Goal: Task Accomplishment & Management: Manage account settings

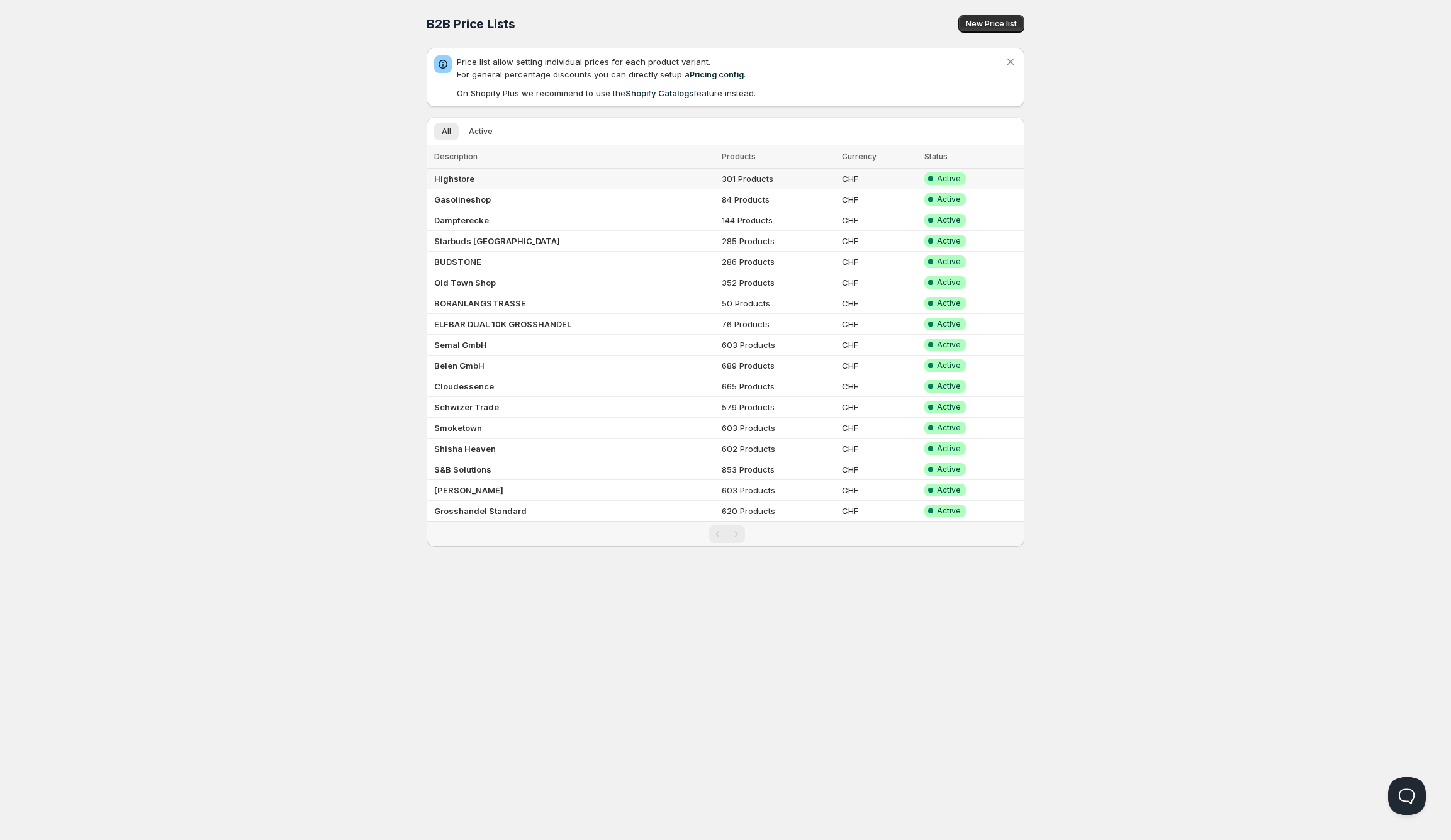
click at [464, 176] on b "Highstore" at bounding box center [455, 178] width 41 height 10
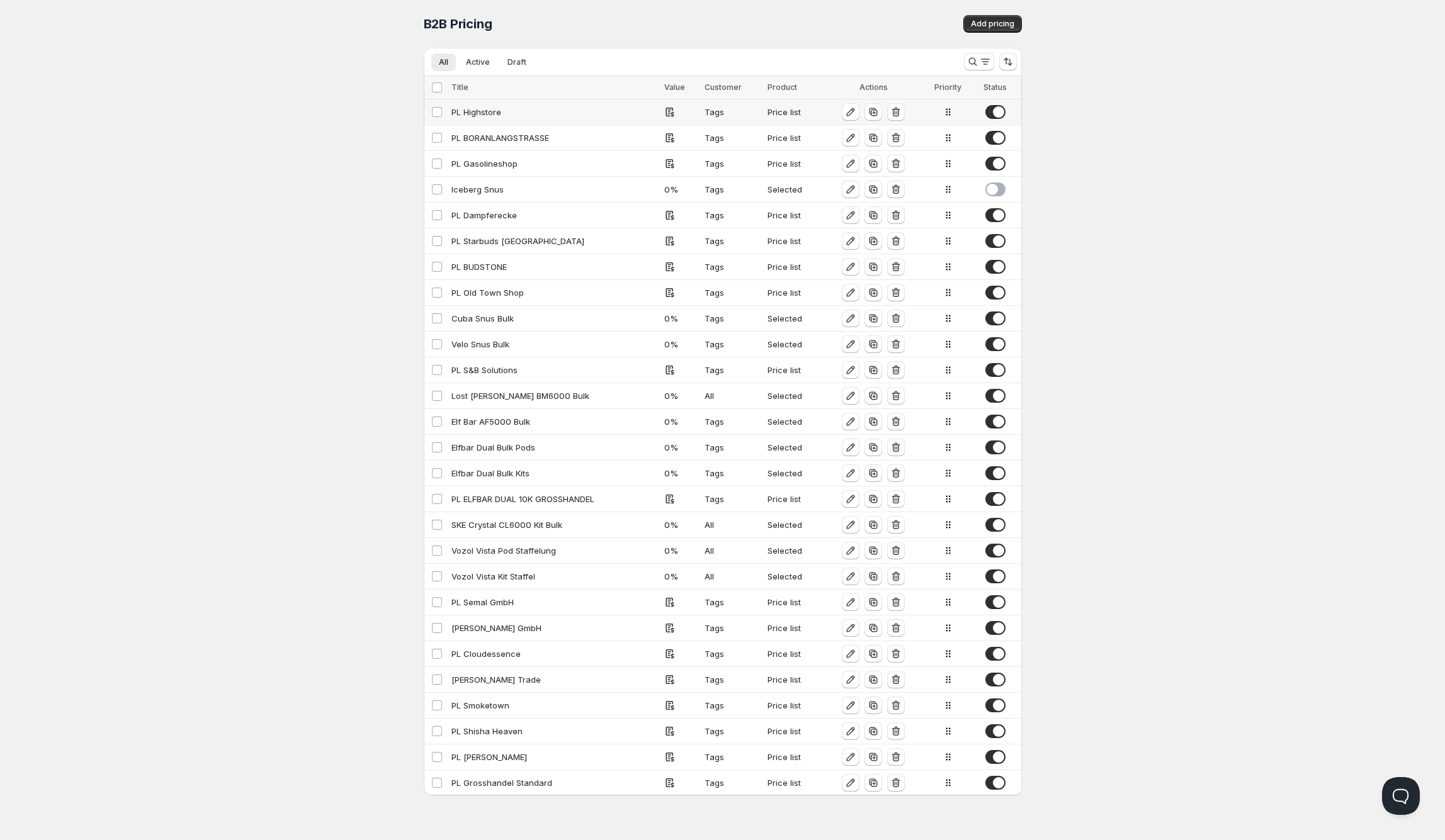
click at [486, 109] on div "PL Highstore" at bounding box center [554, 112] width 205 height 13
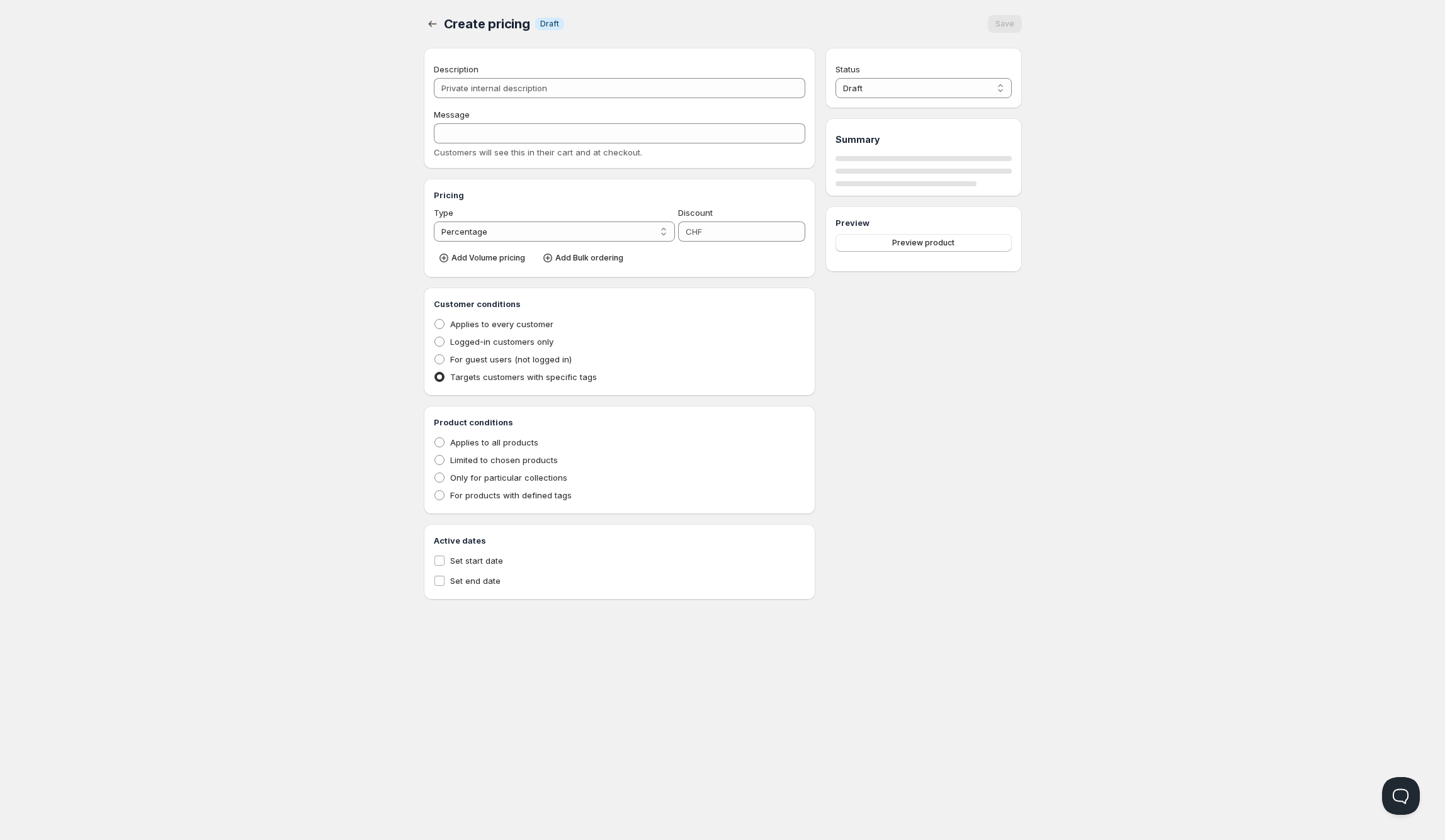
type input "PL Highstore"
type input "PL_HIGHSTORE"
radio input "true"
select select "1"
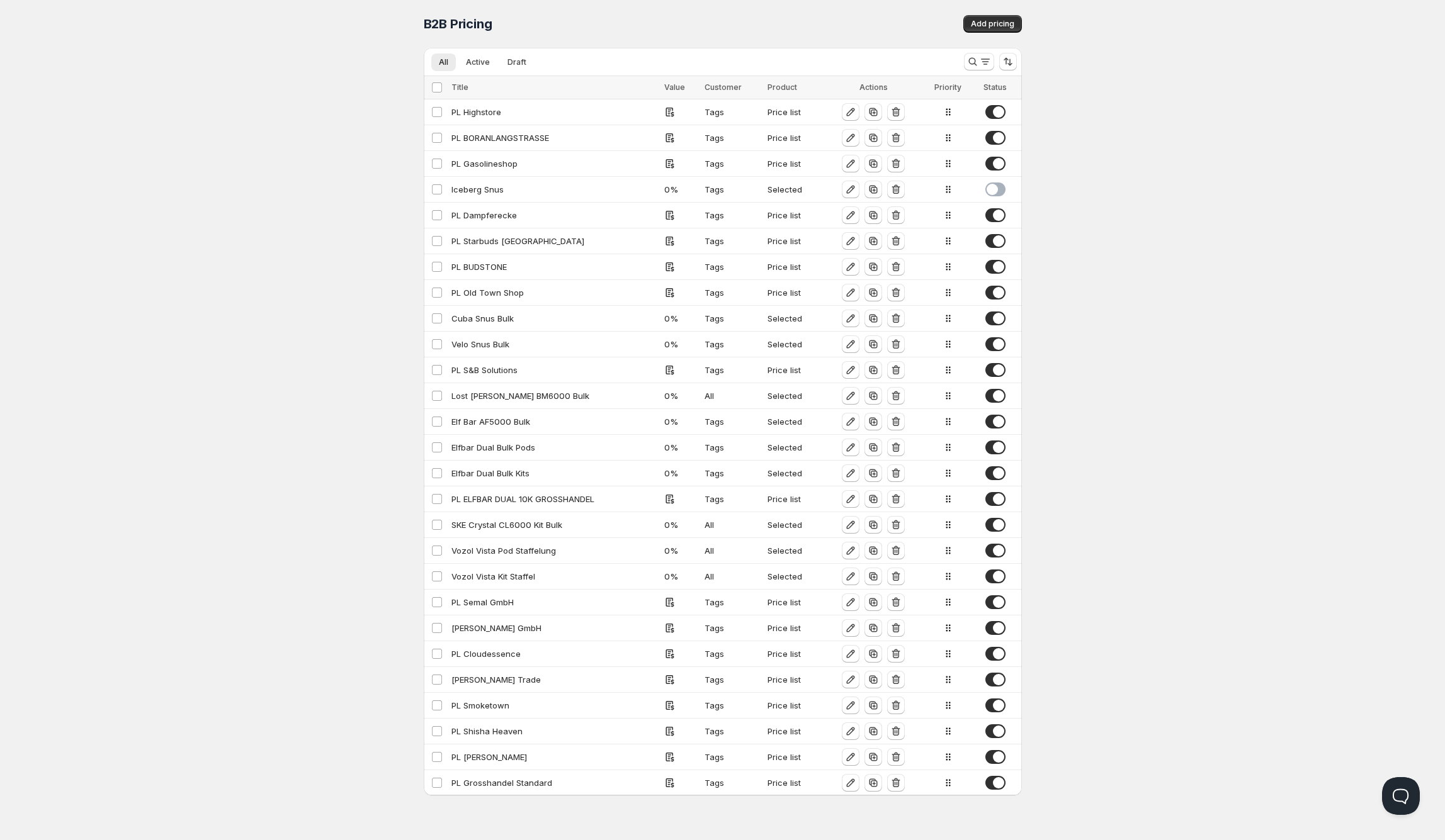
click at [368, 213] on div "Home Pricing Price lists Checkout Forms Submissions Settings Features Plans B2B…" at bounding box center [722, 420] width 1445 height 840
click at [478, 396] on div "Lost Mary BM6000 Bulk" at bounding box center [554, 396] width 205 height 13
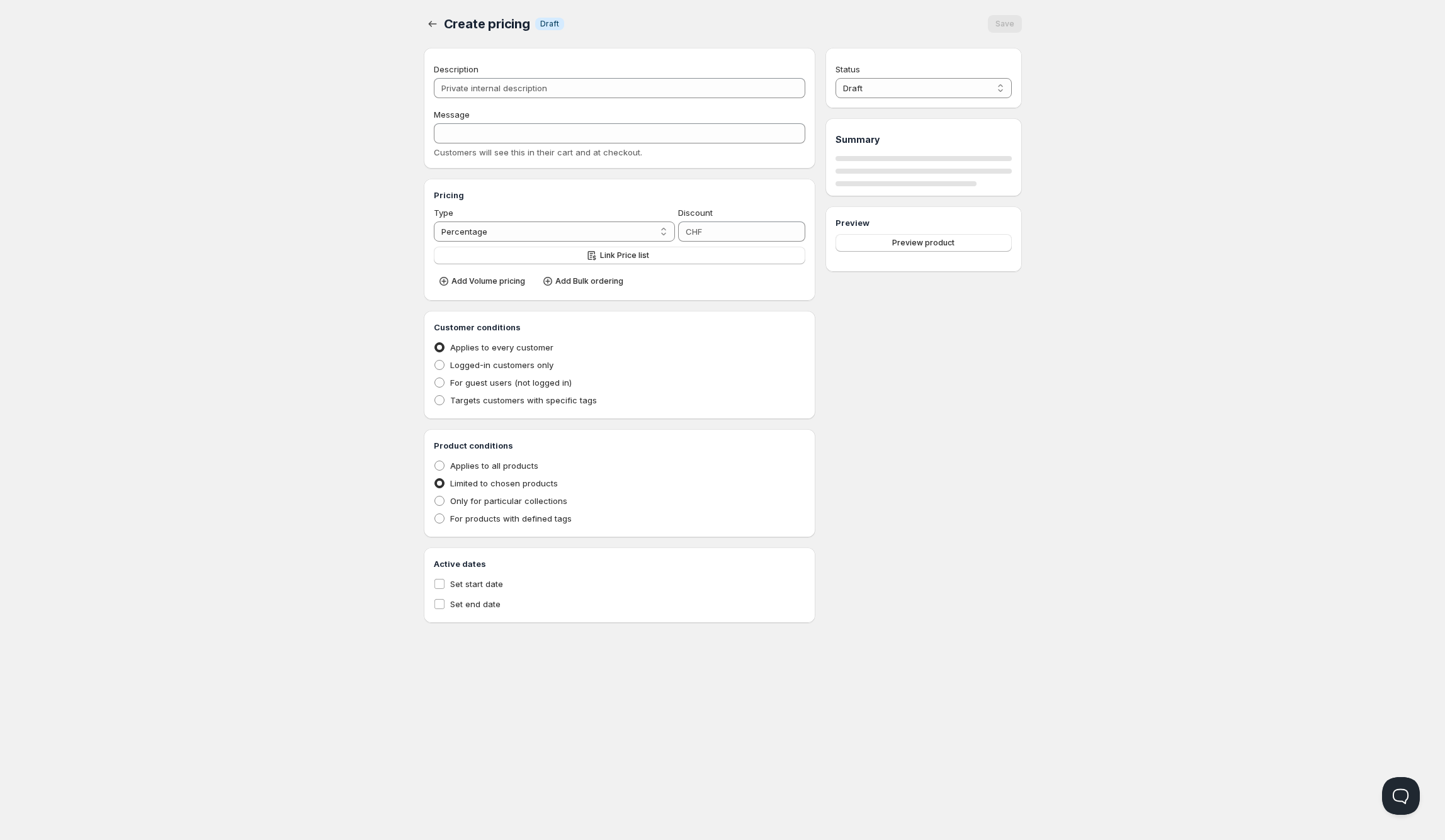
type input "Lost Mary BM6000 Bulk"
type input "LOST_MARY_BM6000_BULK"
type input "0"
radio input "true"
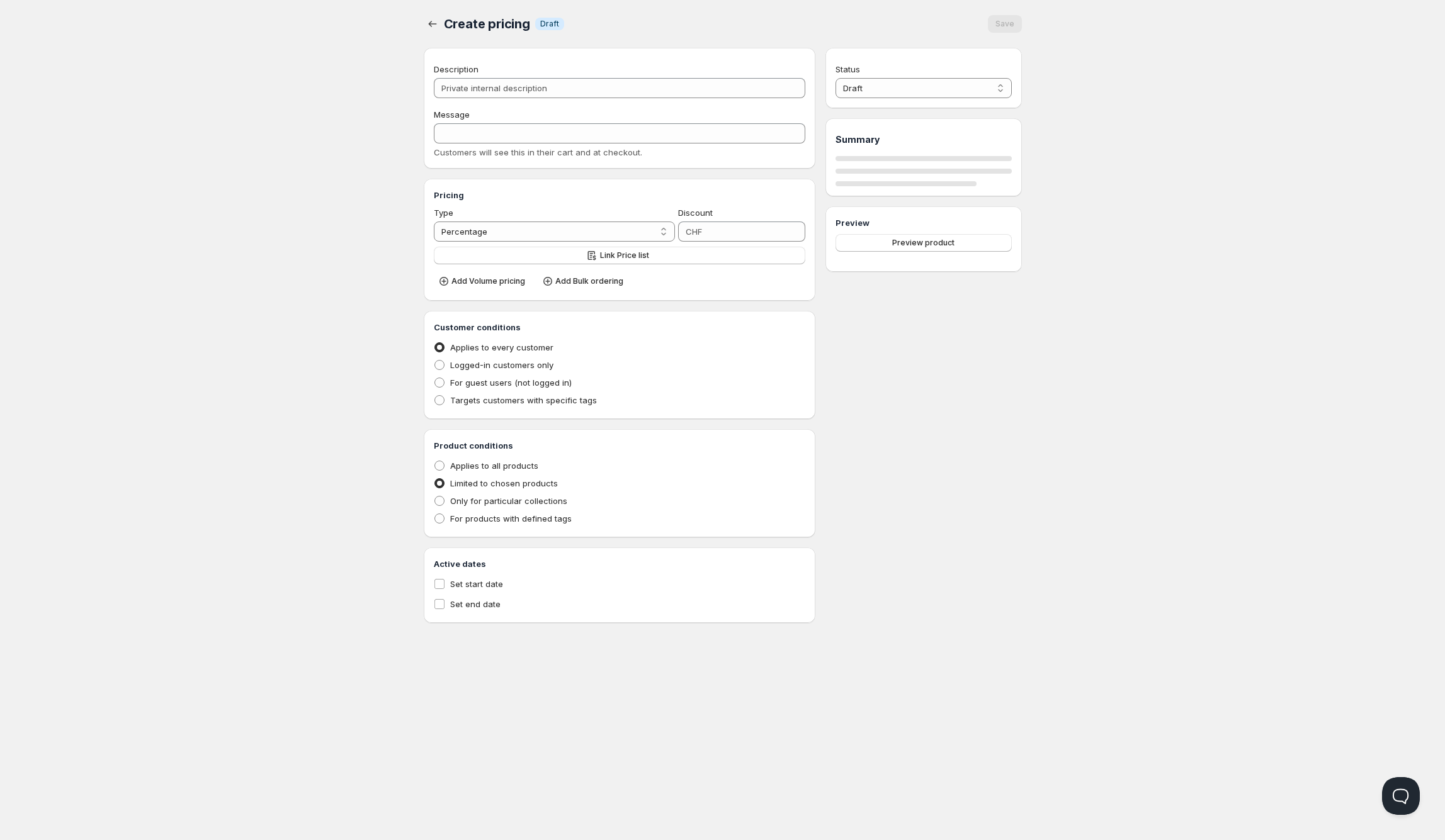
select select "1"
select select "CHF"
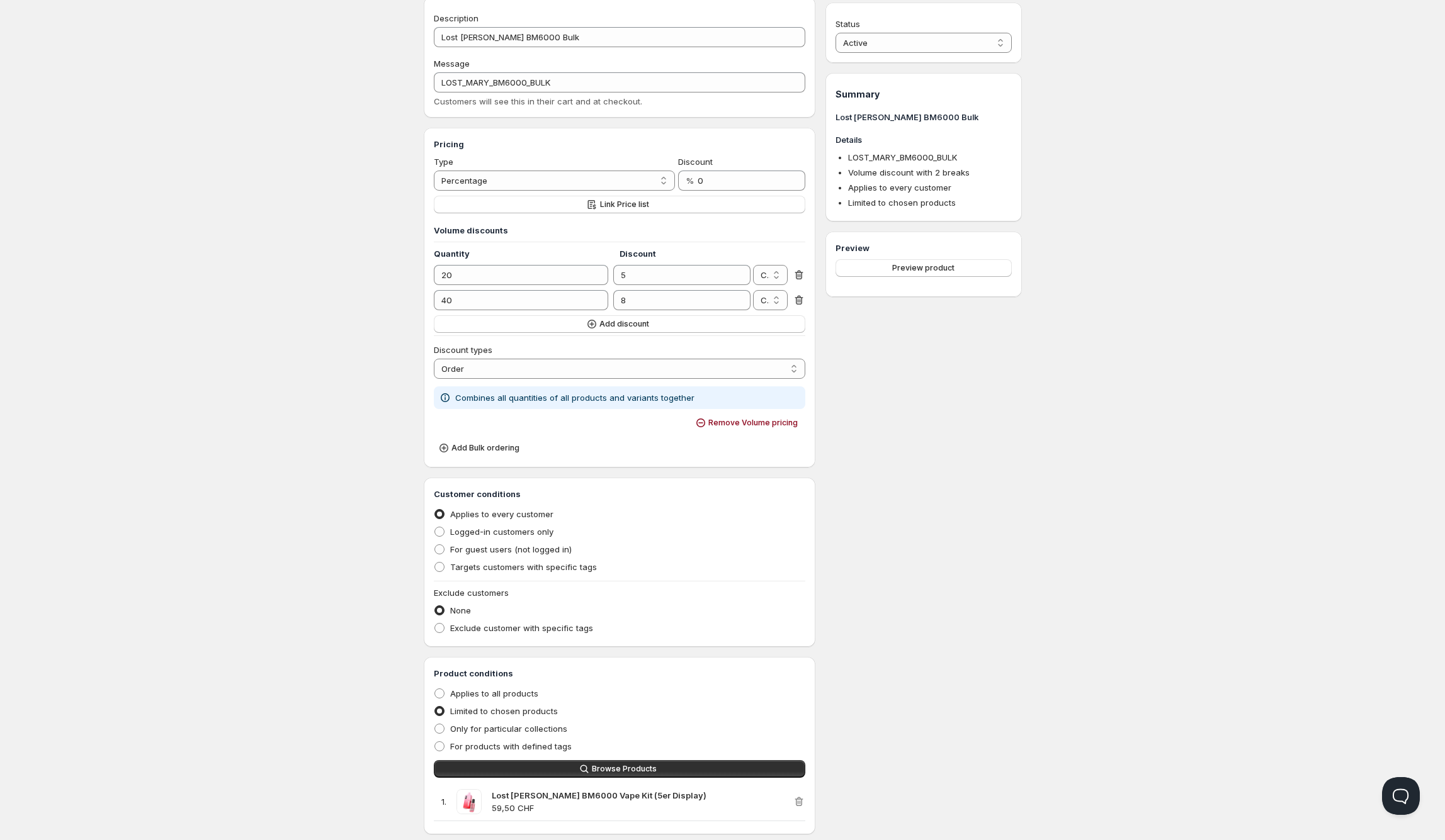
scroll to position [70, 0]
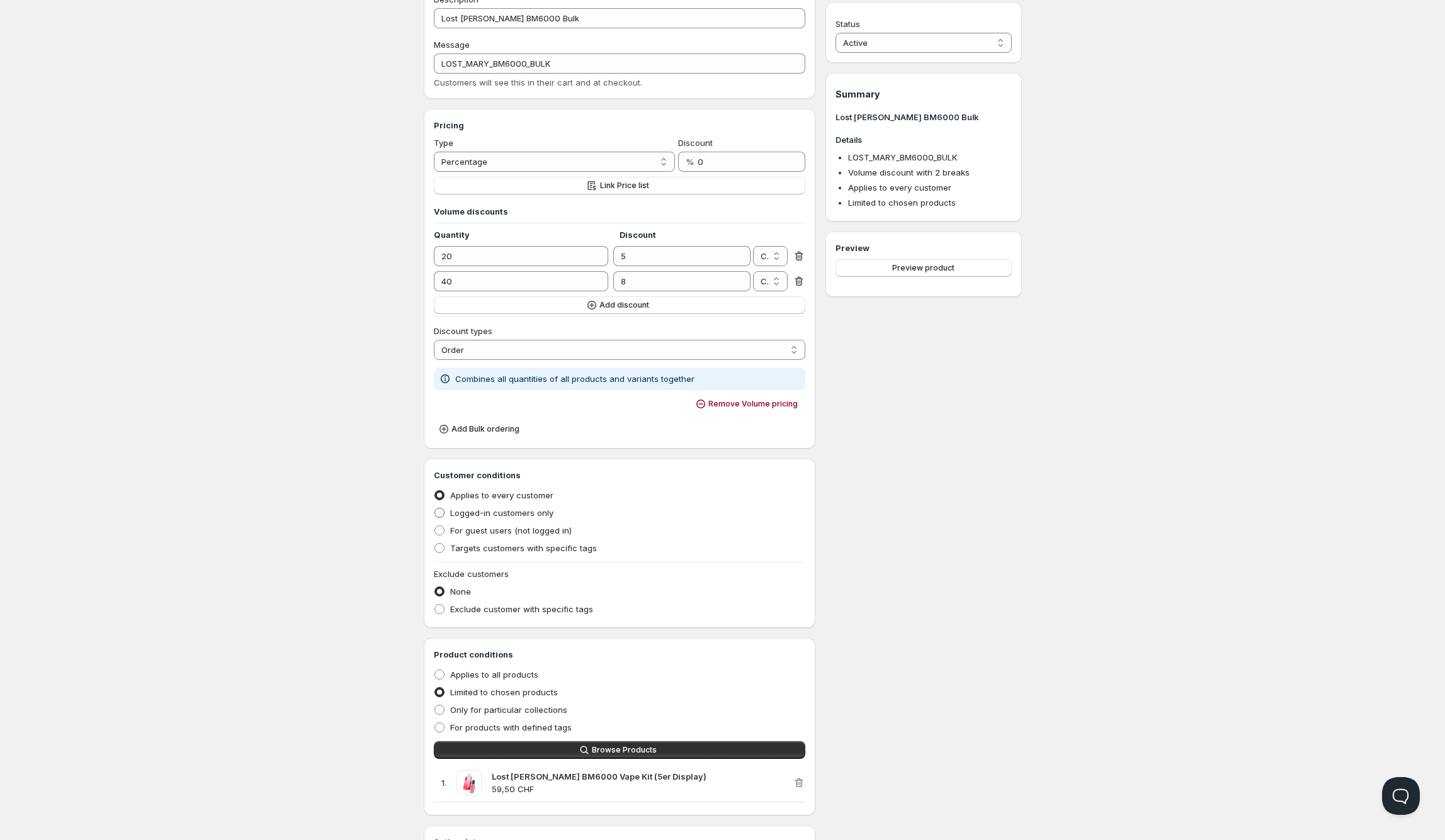
click at [461, 513] on span "Logged-in customers only" at bounding box center [501, 513] width 103 height 10
click at [435, 509] on input "Logged-in customers only" at bounding box center [434, 508] width 1 height 1
radio input "true"
drag, startPoint x: 812, startPoint y: 14, endPoint x: 278, endPoint y: 146, distance: 550.1
click at [285, 140] on div "Home Pricing Price lists Checkout Forms Submissions Settings Features Plans Los…" at bounding box center [722, 431] width 1445 height 1002
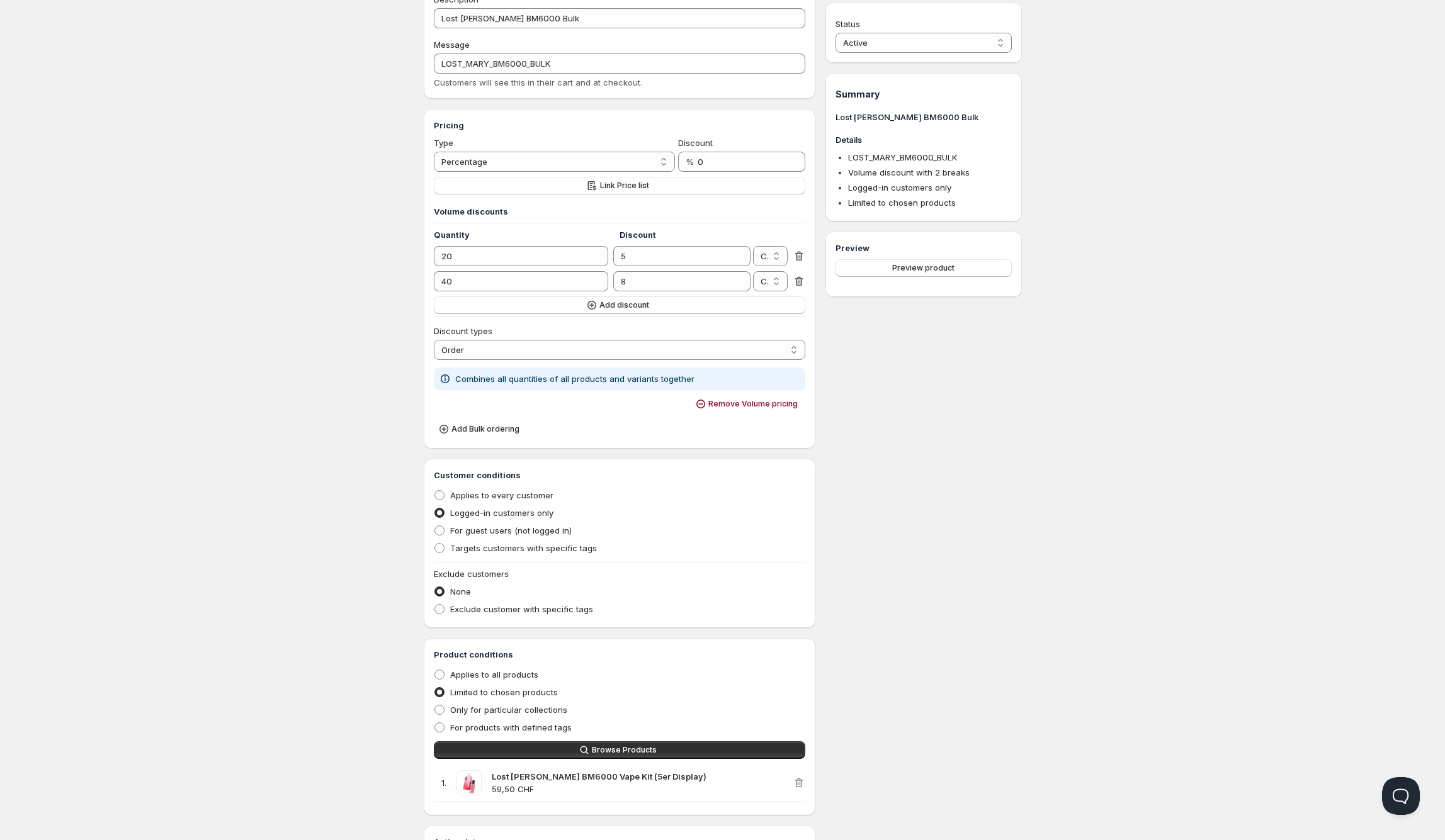
drag, startPoint x: 306, startPoint y: 129, endPoint x: 317, endPoint y: 118, distance: 15.6
click at [314, 122] on div "Home Pricing Price lists Checkout Forms Submissions Settings Features Plans Los…" at bounding box center [722, 431] width 1445 height 1002
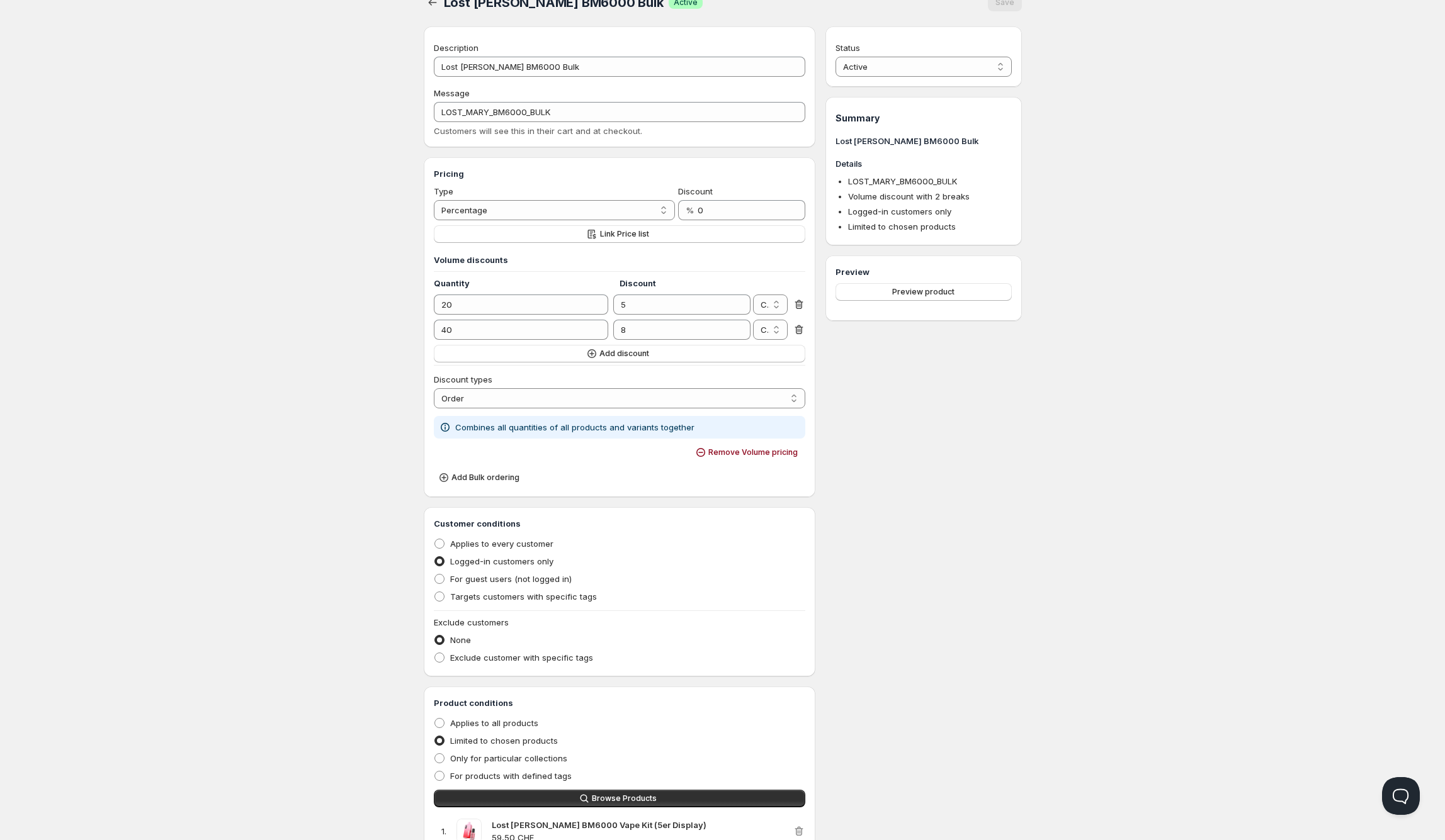
scroll to position [0, 0]
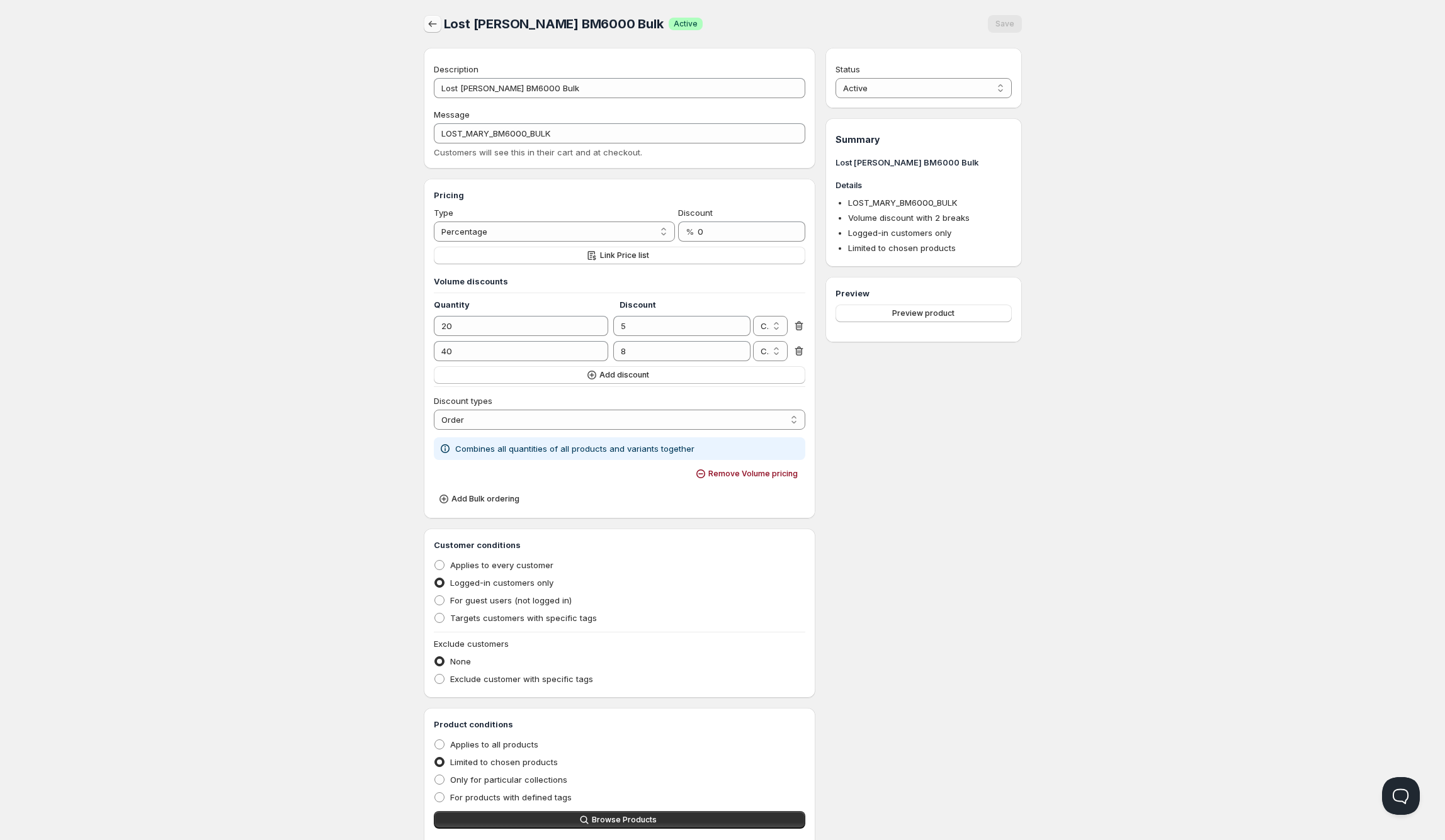
click at [435, 24] on icon "button" at bounding box center [433, 24] width 13 height 13
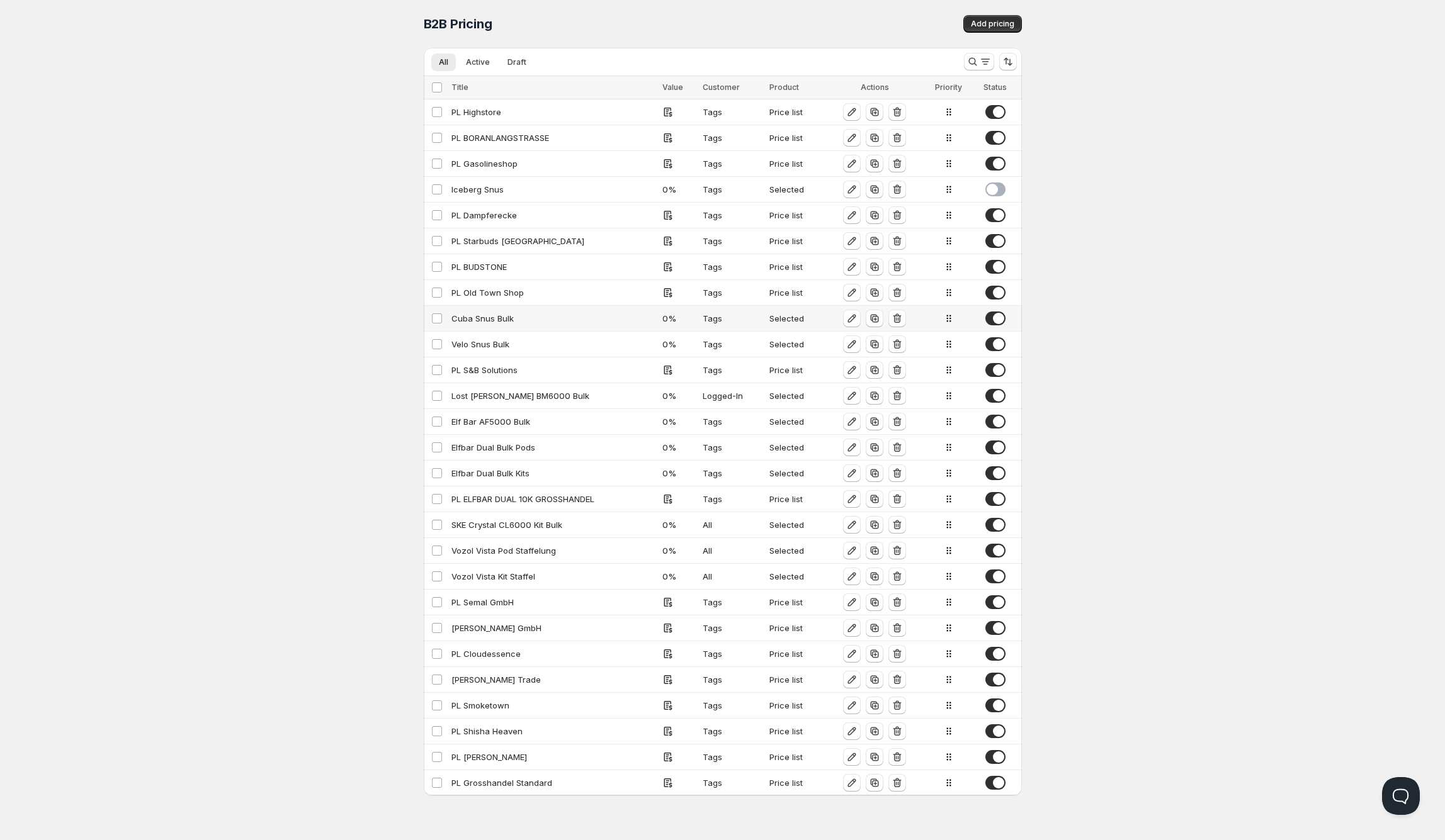
click at [506, 315] on div "Cuba Snus Bulk" at bounding box center [554, 318] width 204 height 13
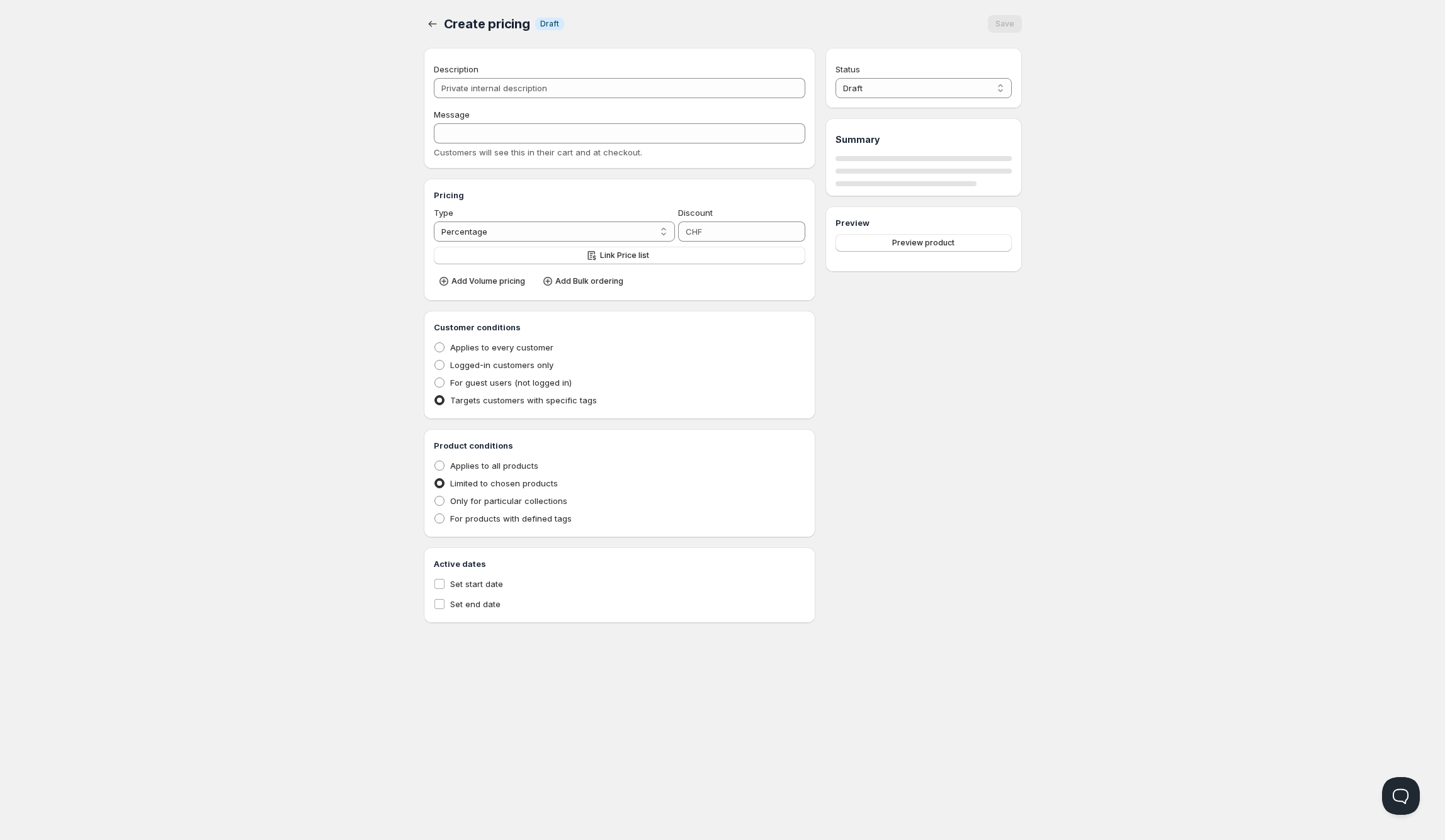
type input "Cuba Snus Bulk"
type input "CUBA_SNUS_BULK"
type input "0"
radio input "true"
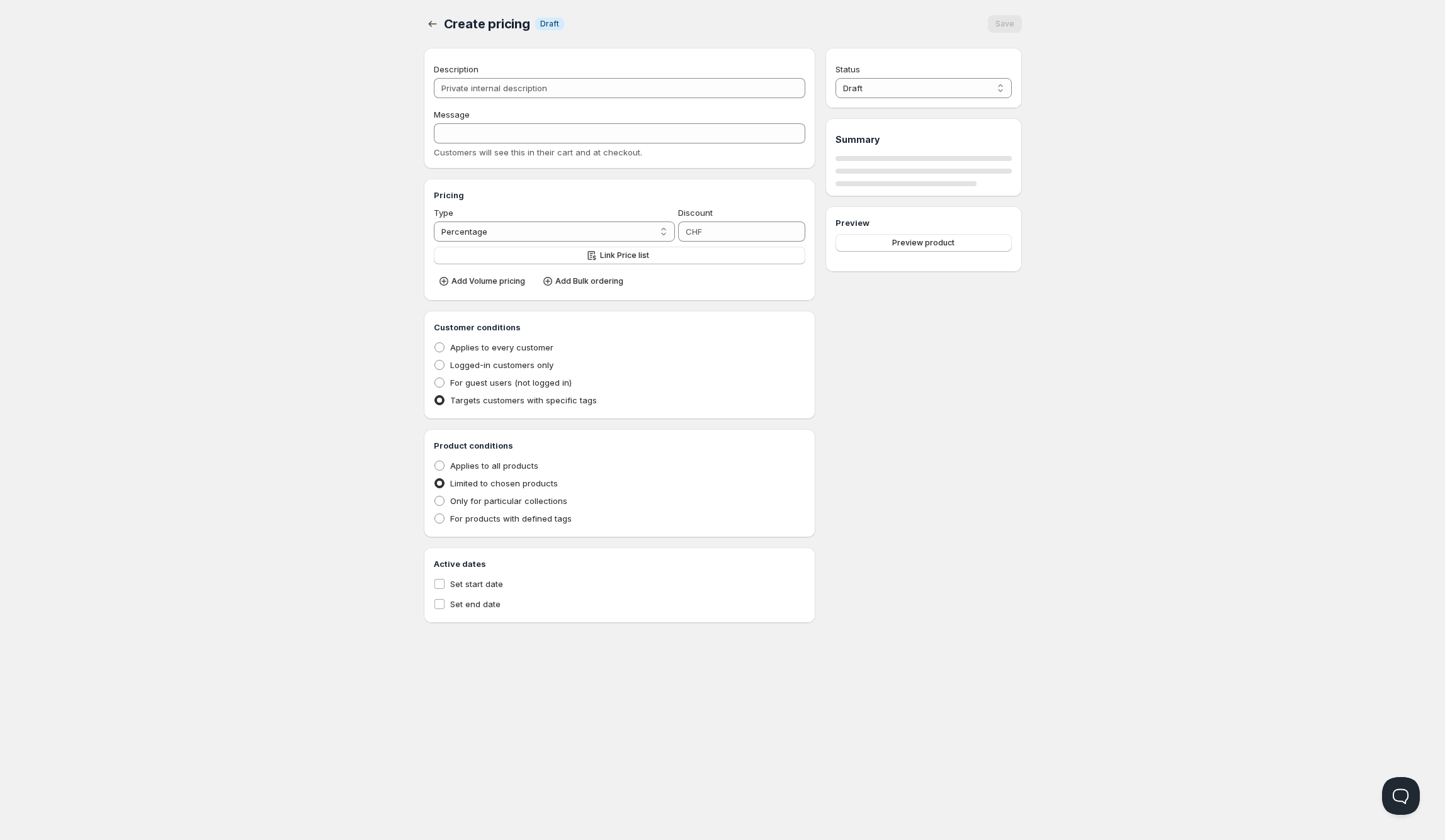
select select "1"
select select "CHF"
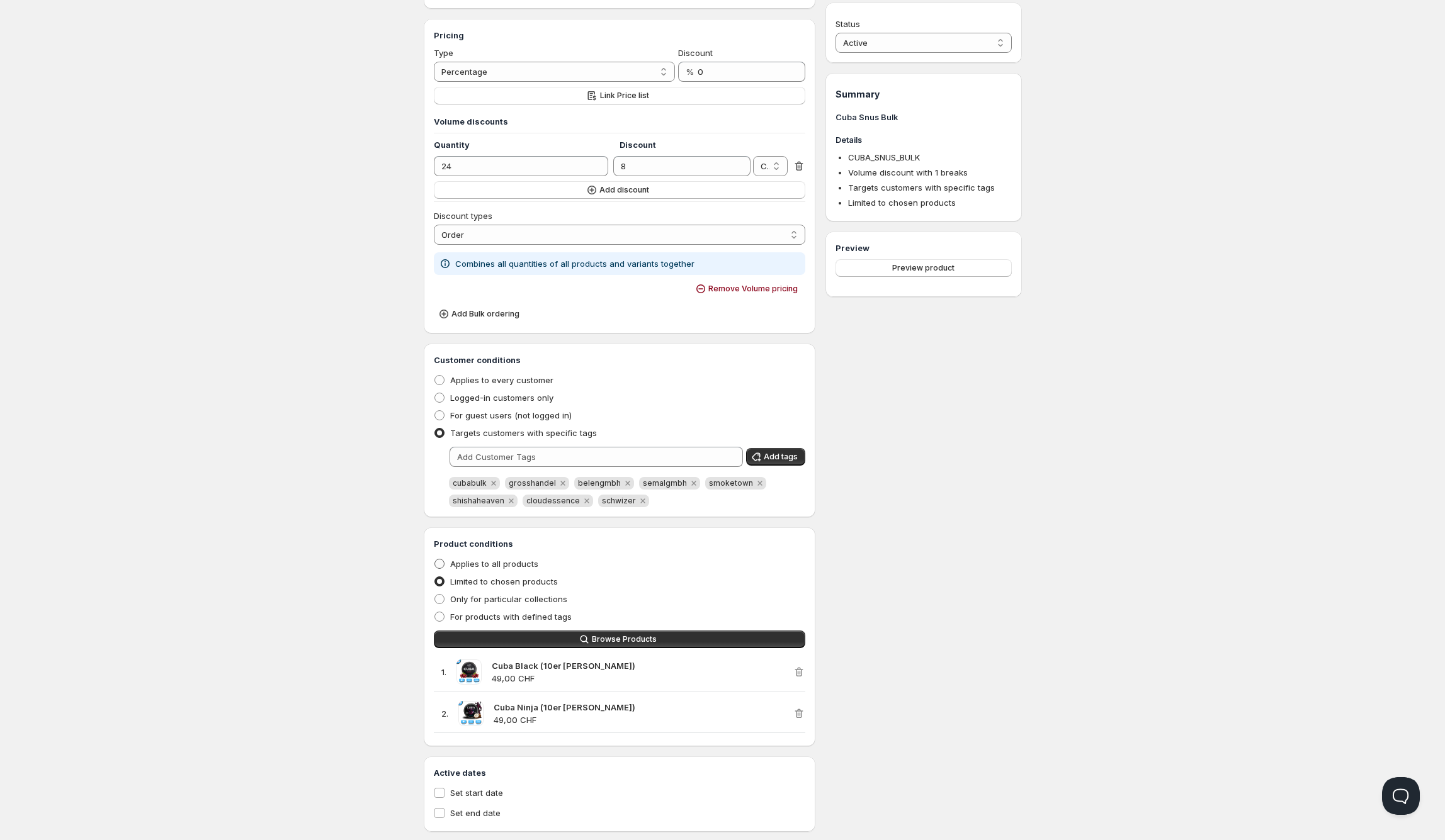
scroll to position [184, 0]
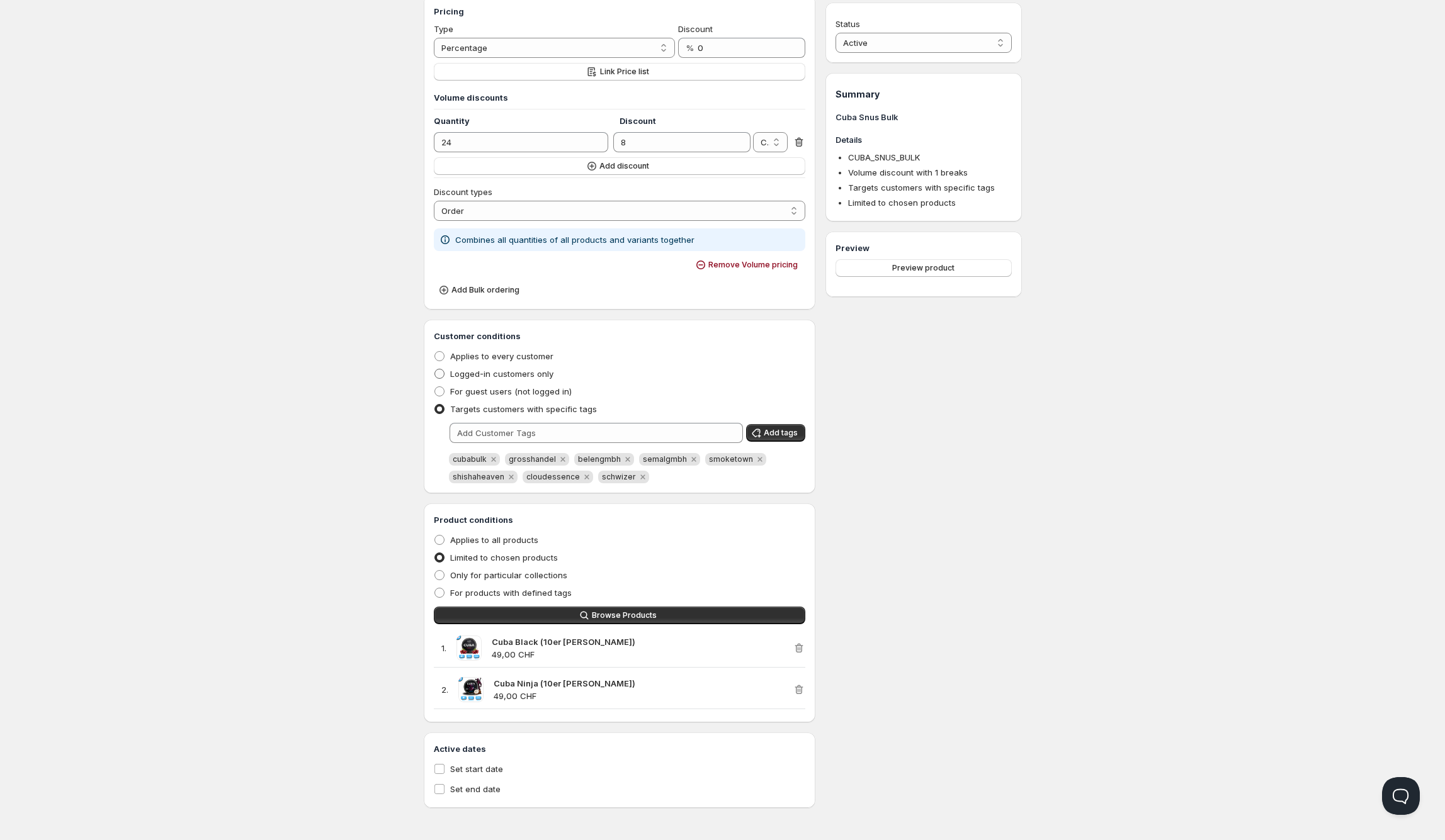
click at [470, 373] on span "Logged-in customers only" at bounding box center [501, 373] width 103 height 10
click at [435, 369] on input "Logged-in customers only" at bounding box center [434, 369] width 1 height 1
radio input "true"
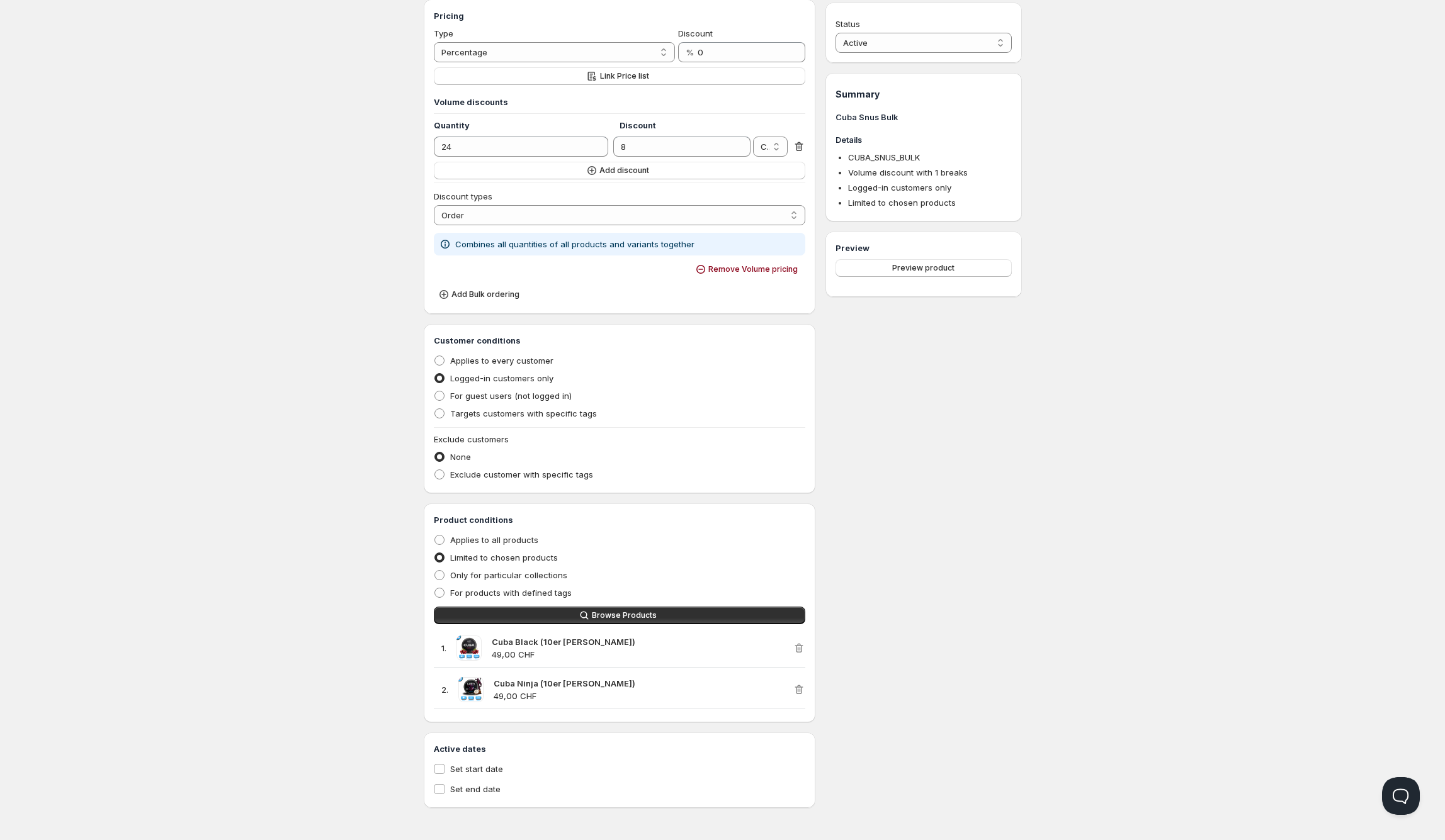
scroll to position [179, 0]
click at [473, 419] on span "Targets customers with specific tags" at bounding box center [523, 414] width 147 height 13
click at [435, 409] on input "Targets customers with specific tags" at bounding box center [434, 408] width 1 height 1
radio input "true"
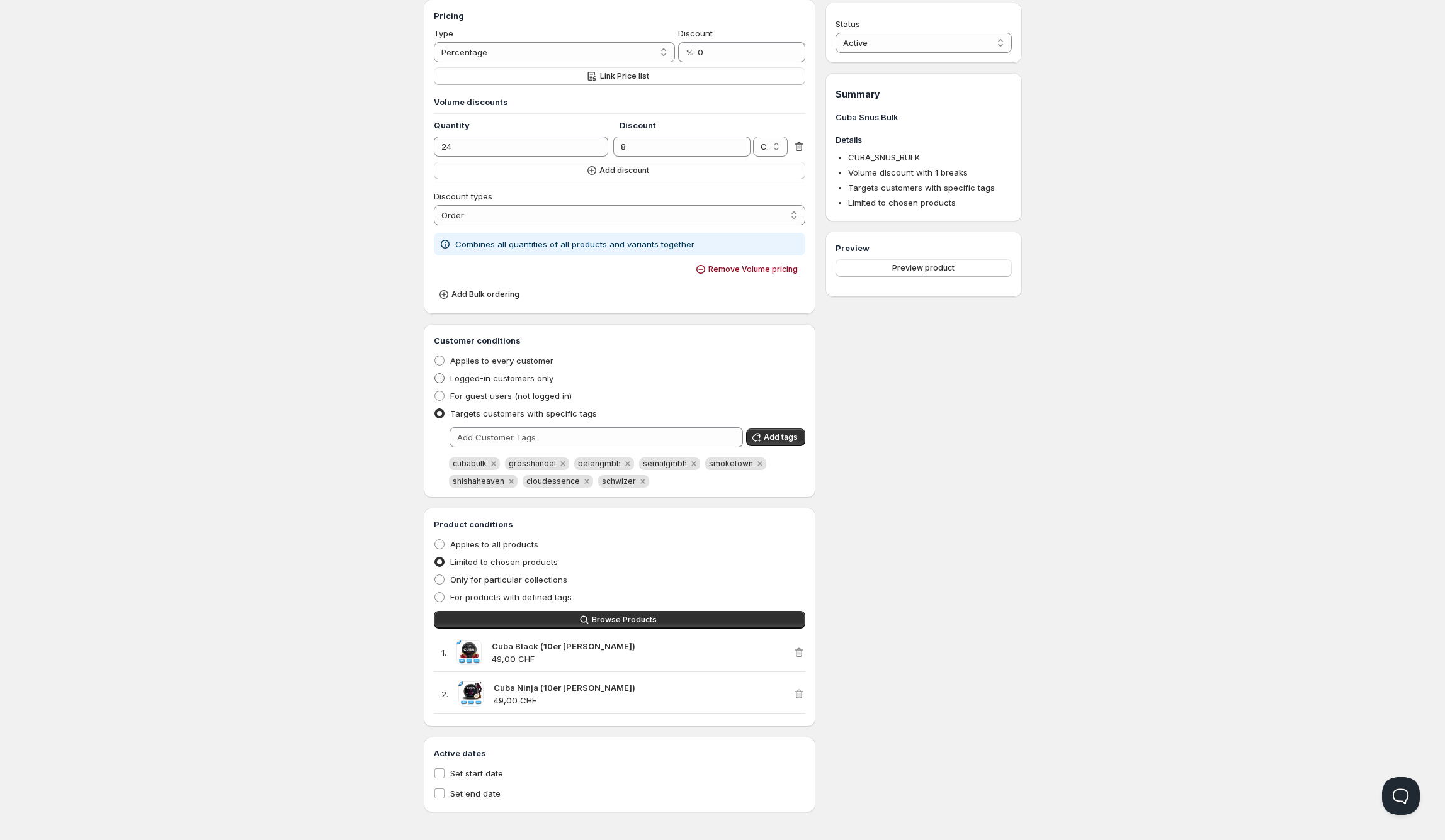
click at [480, 374] on span "Logged-in customers only" at bounding box center [501, 378] width 103 height 10
click at [435, 373] on input "Logged-in customers only" at bounding box center [434, 373] width 1 height 1
radio input "true"
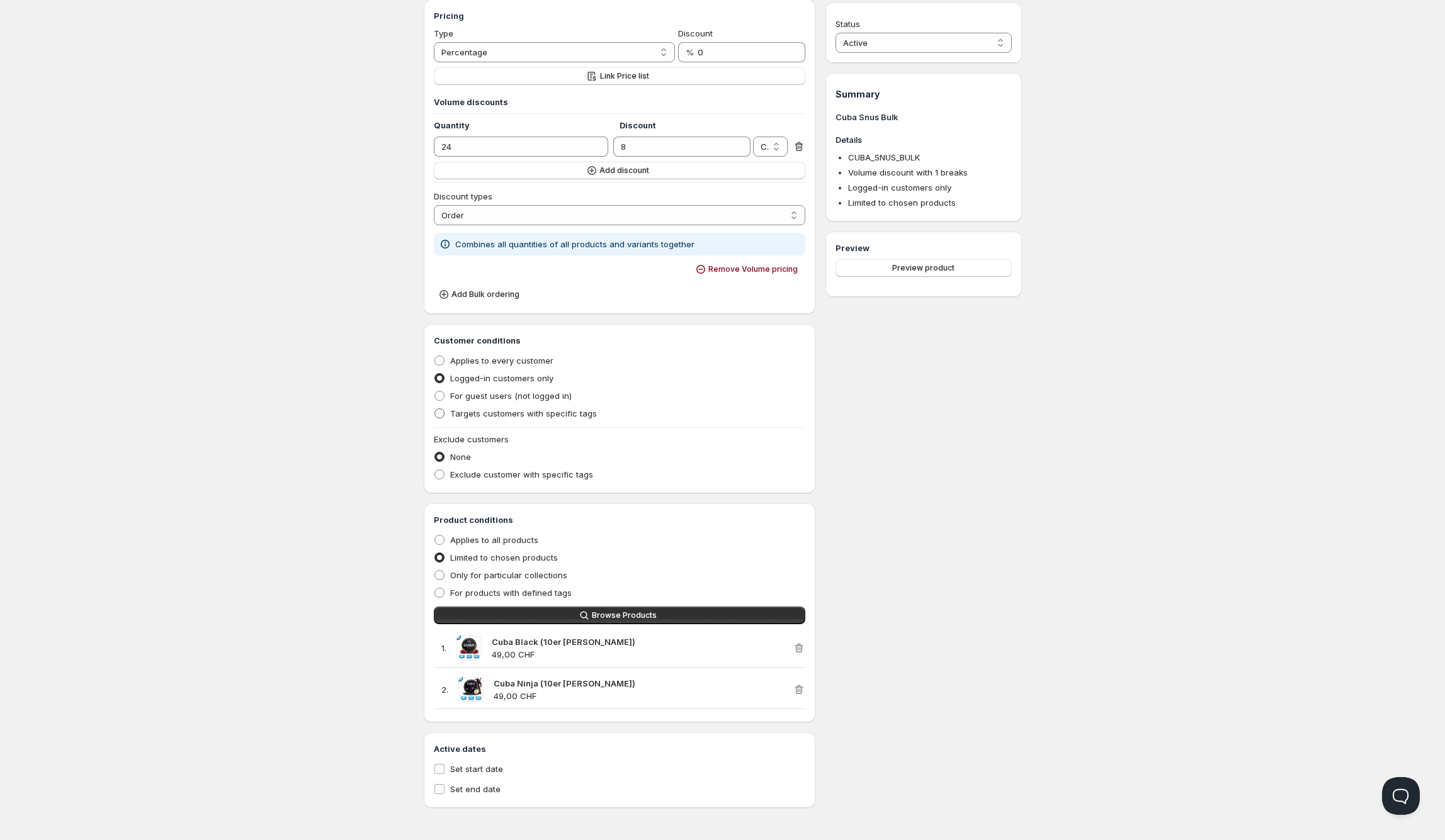
click at [480, 416] on span "Targets customers with specific tags" at bounding box center [523, 413] width 147 height 10
click at [435, 409] on input "Targets customers with specific tags" at bounding box center [434, 408] width 1 height 1
radio input "true"
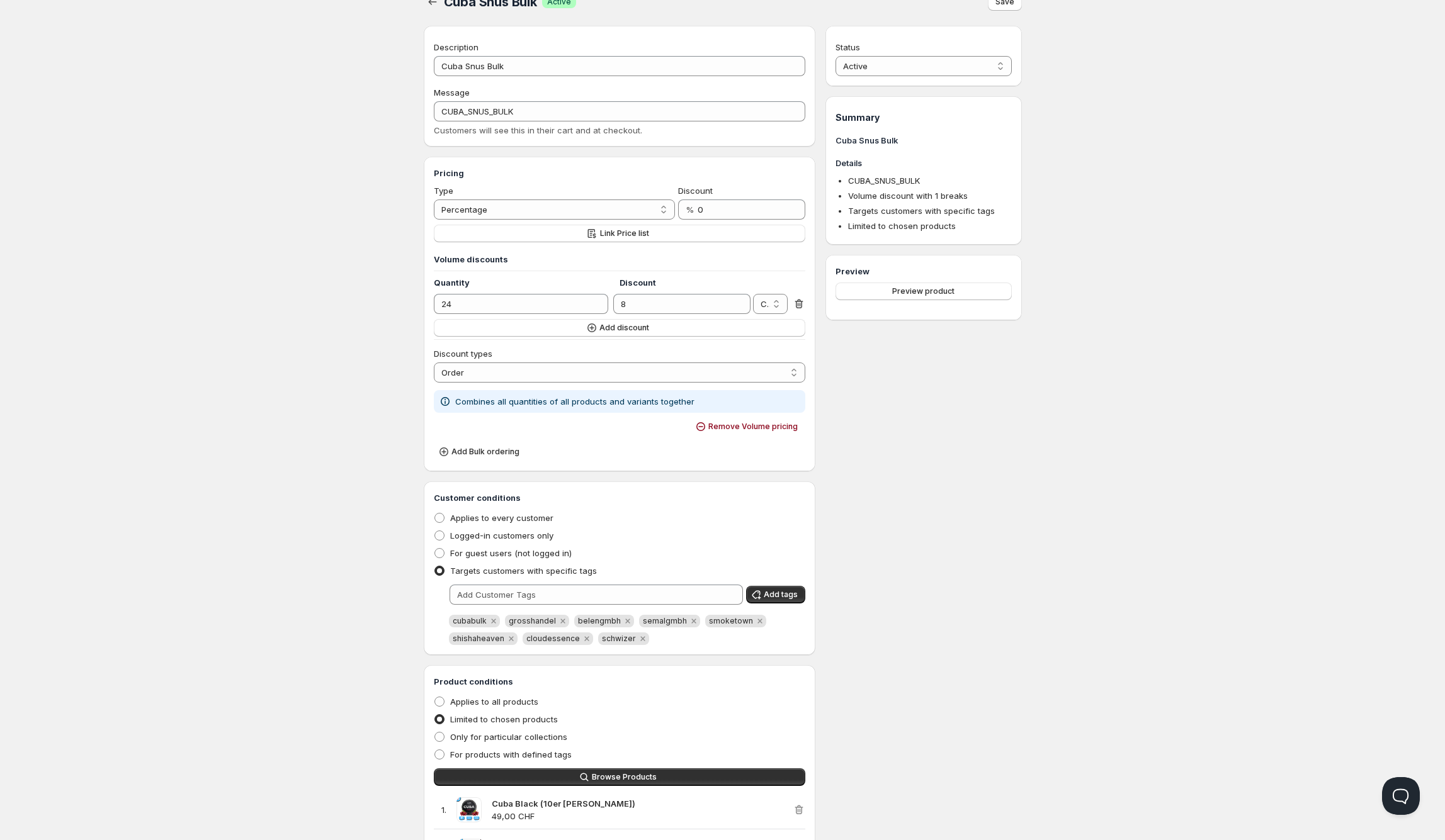
scroll to position [0, 0]
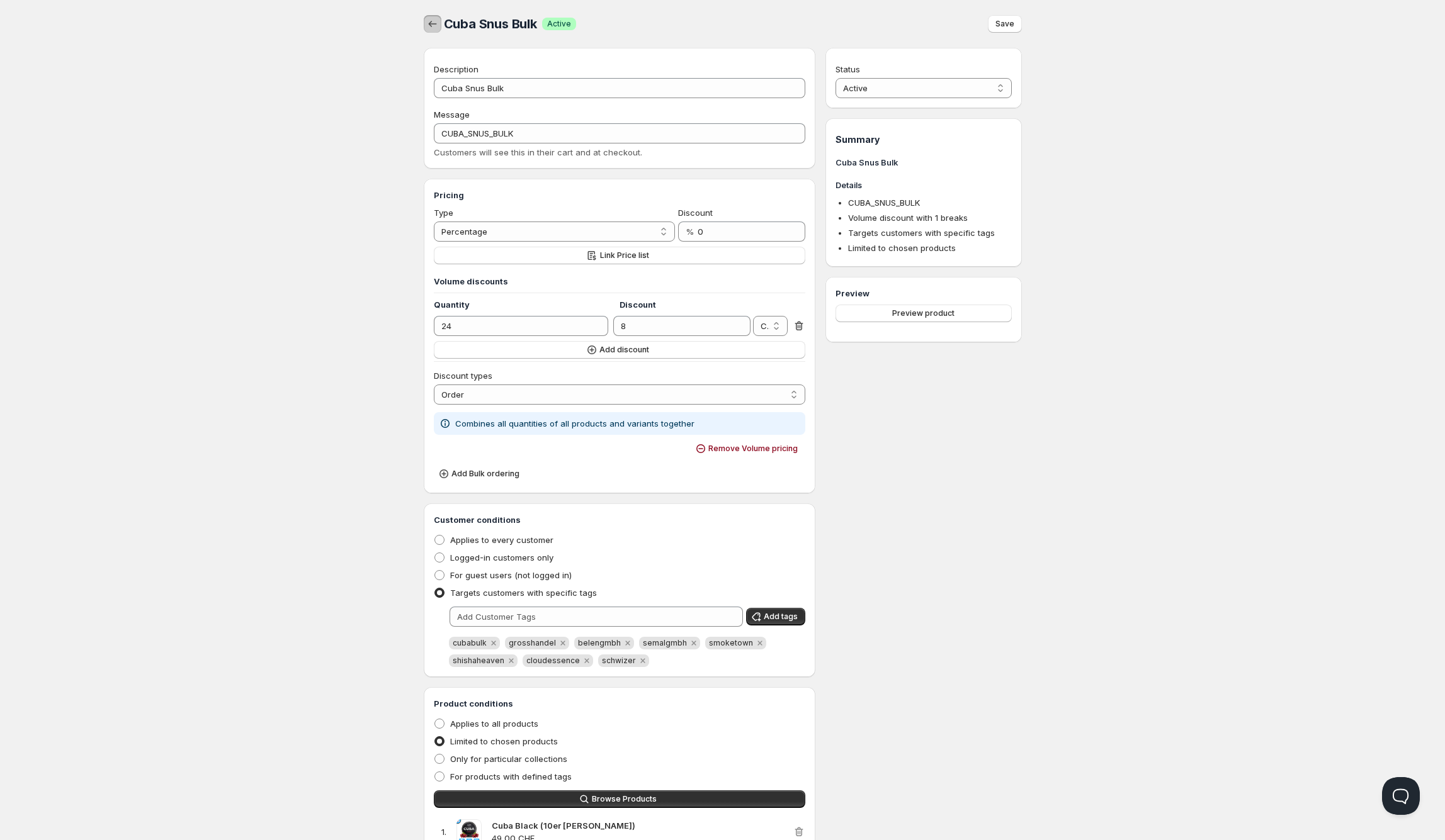
drag, startPoint x: 425, startPoint y: 25, endPoint x: 299, endPoint y: 273, distance: 278.2
click at [299, 273] on div "Home Pricing Price lists Checkout Forms Submissions Settings Features Plans Cub…" at bounding box center [722, 511] width 1445 height 1023
click at [298, 286] on div "Home Pricing Price lists Checkout Forms Submissions Settings Features Plans Cub…" at bounding box center [722, 511] width 1445 height 1023
click at [434, 28] on icon "button" at bounding box center [433, 24] width 13 height 13
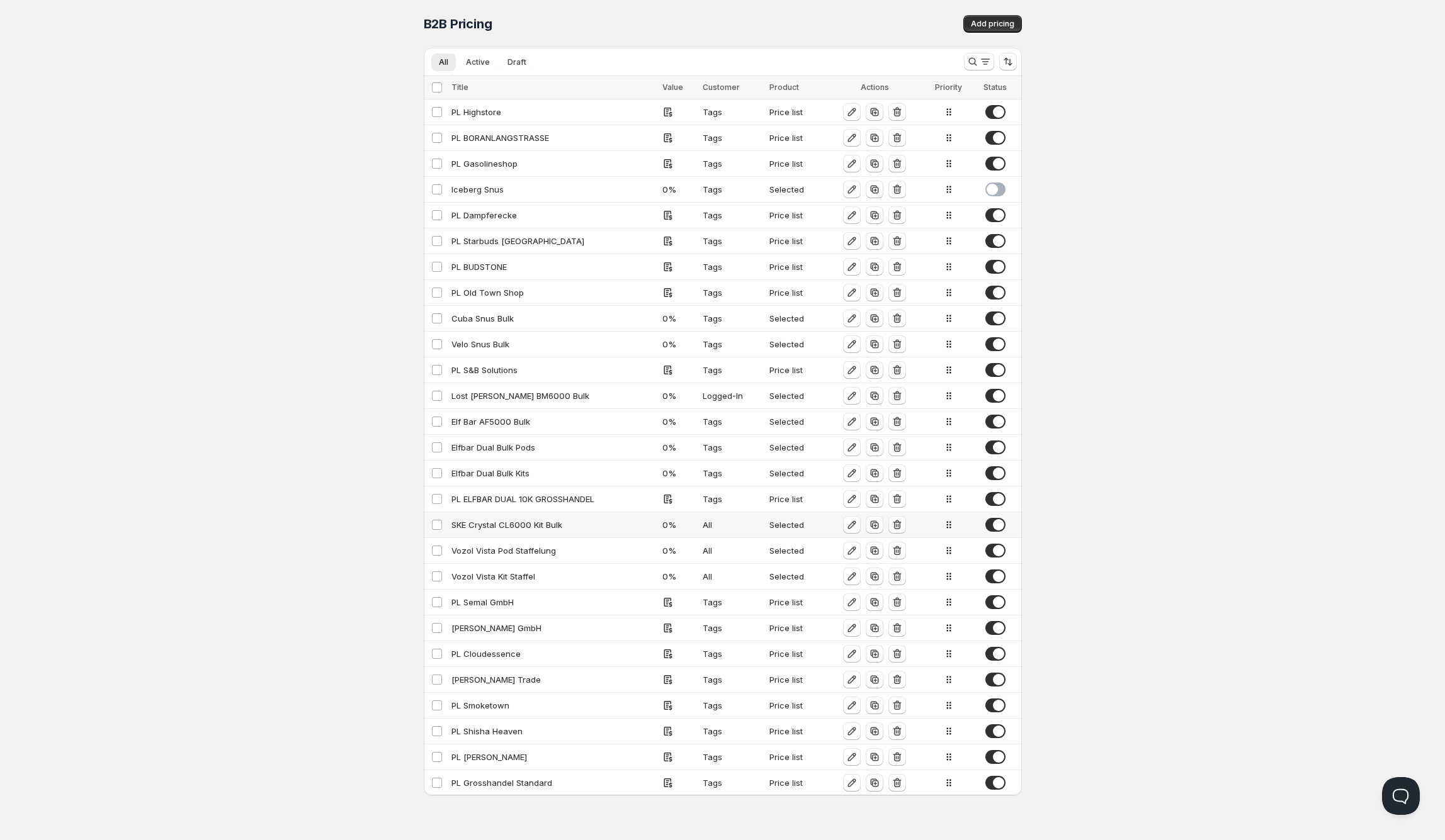
click at [571, 521] on div "SKE Crystal CL6000 Kit Bulk" at bounding box center [554, 525] width 204 height 13
select select "CHF"
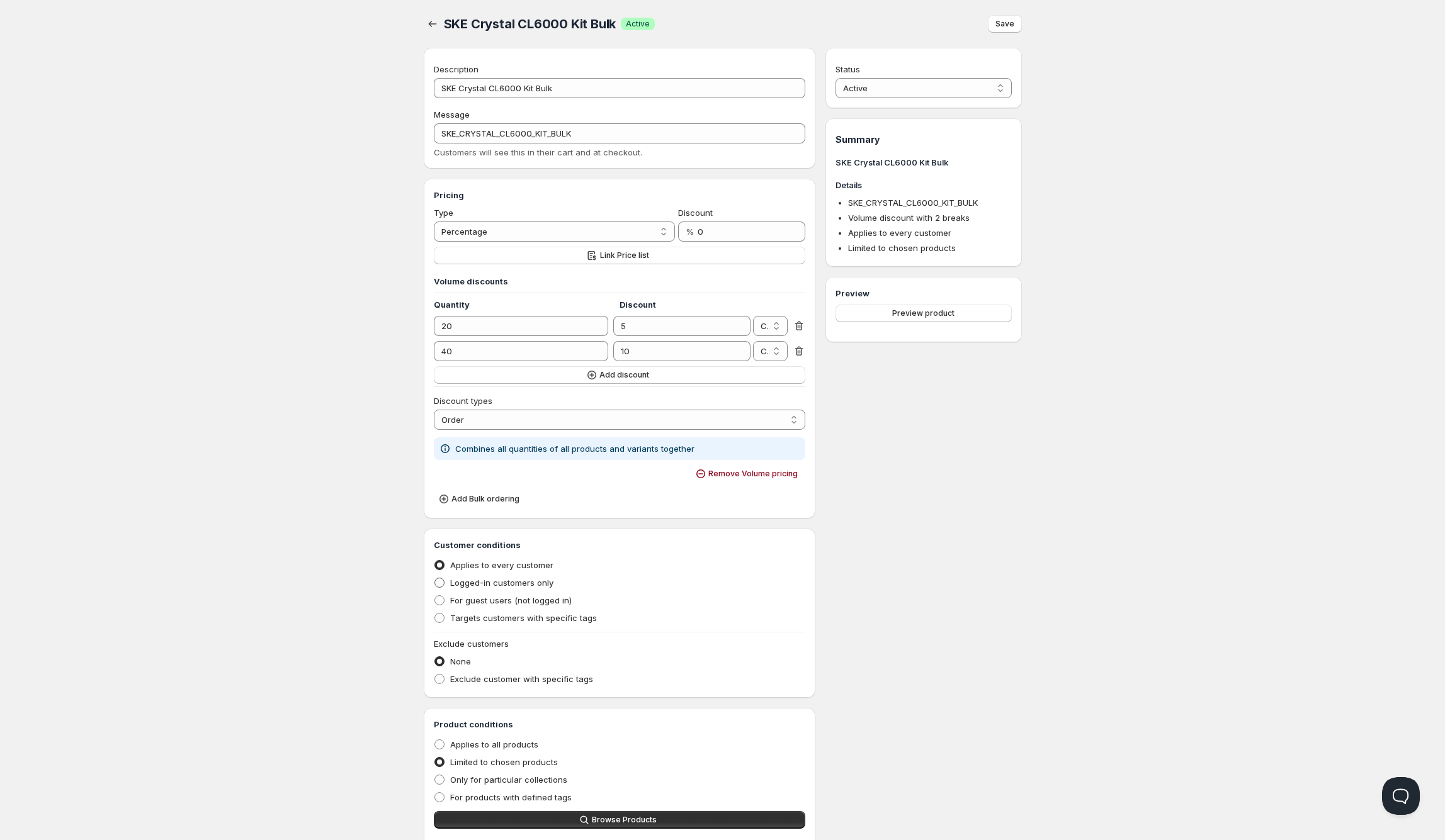
click at [472, 582] on span "Logged-in customers only" at bounding box center [501, 582] width 103 height 10
click at [435, 578] on input "Logged-in customers only" at bounding box center [434, 578] width 1 height 1
radio input "true"
click at [436, 16] on button "button" at bounding box center [433, 24] width 18 height 18
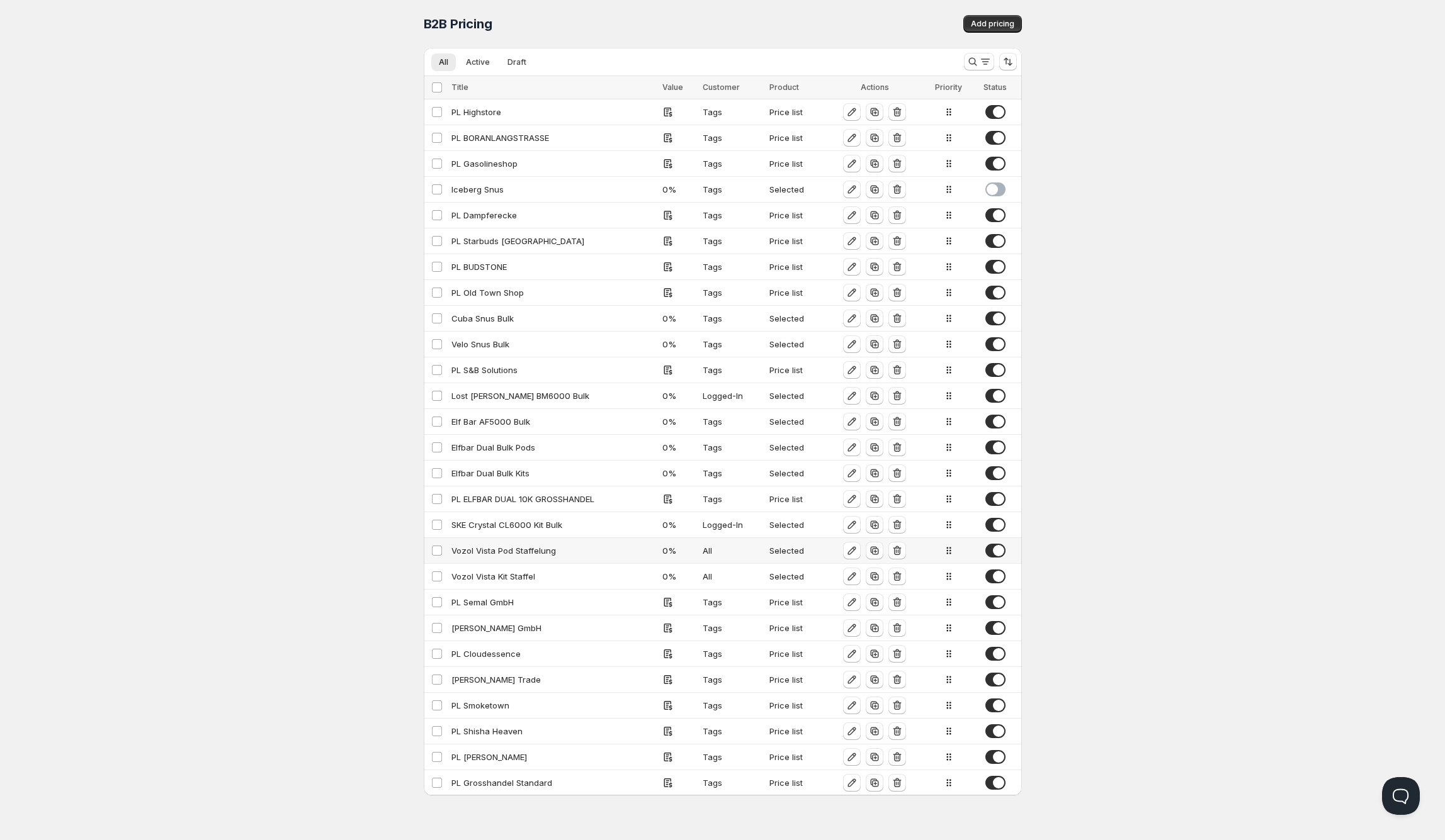
click at [581, 554] on div "Vozol Vista Pod Staffelung" at bounding box center [554, 551] width 204 height 13
select select "CHF"
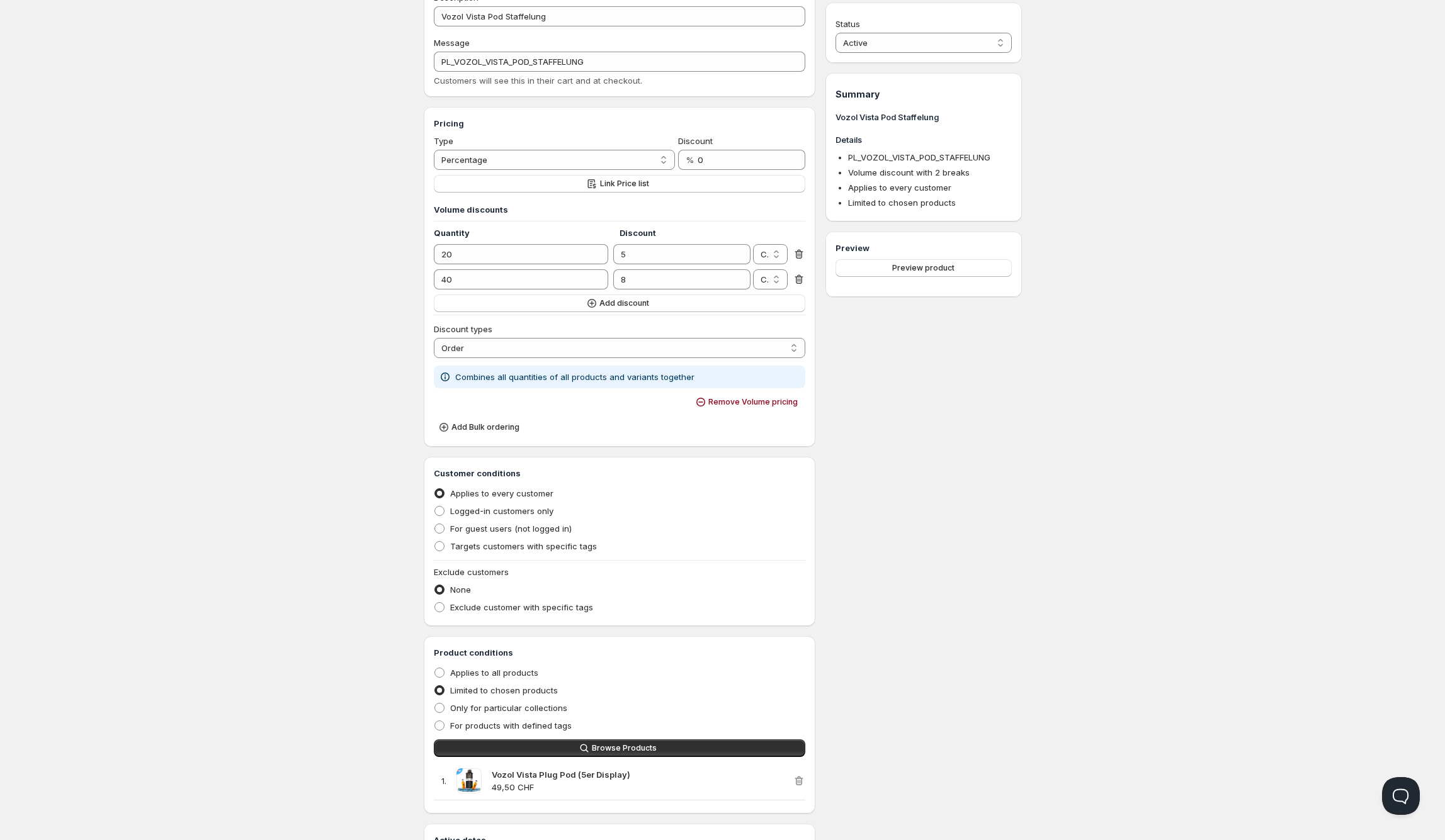
scroll to position [162, 0]
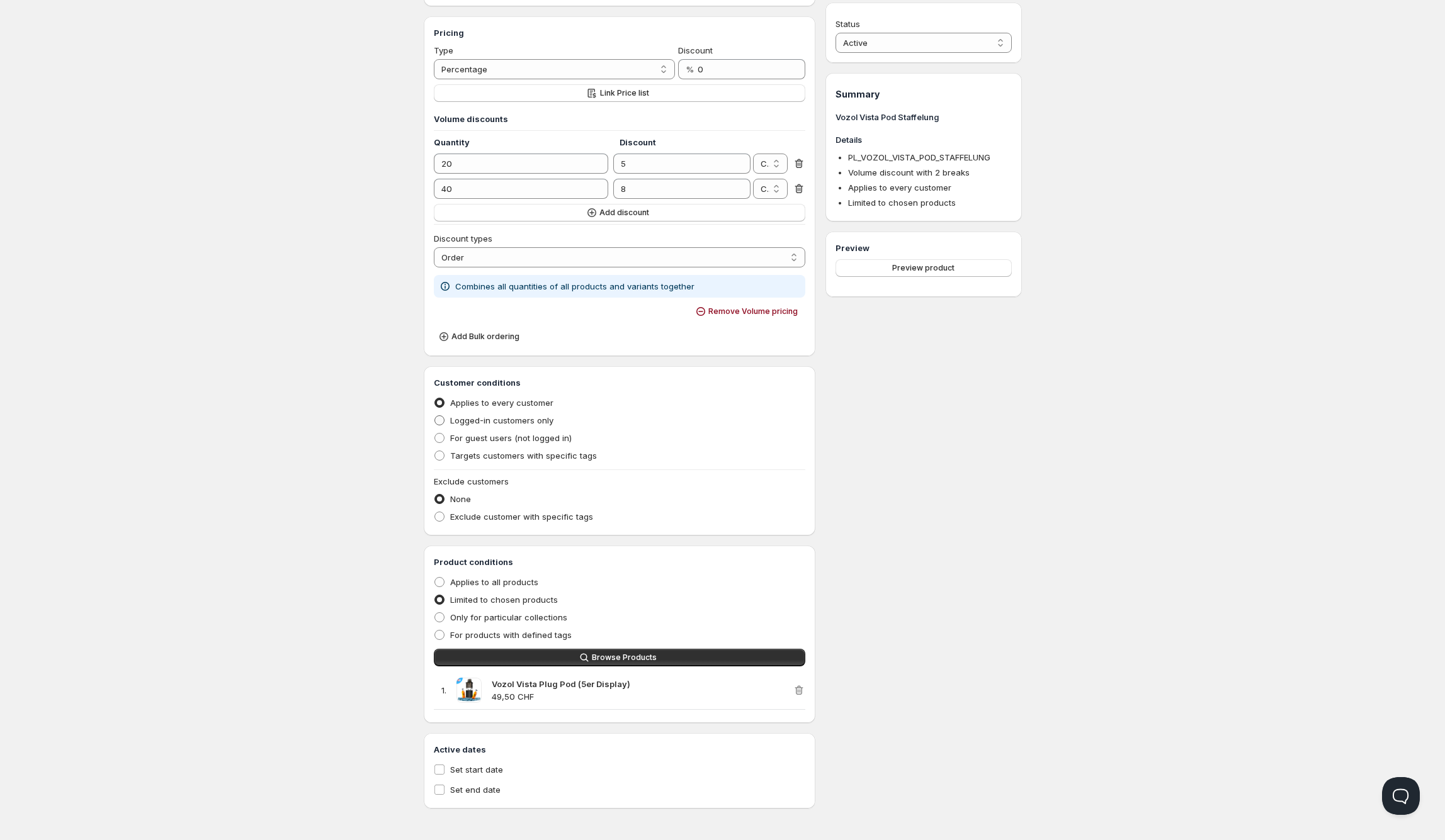
click at [471, 421] on span "Logged-in customers only" at bounding box center [501, 420] width 103 height 10
click at [435, 416] on input "Logged-in customers only" at bounding box center [434, 416] width 1 height 1
radio input "true"
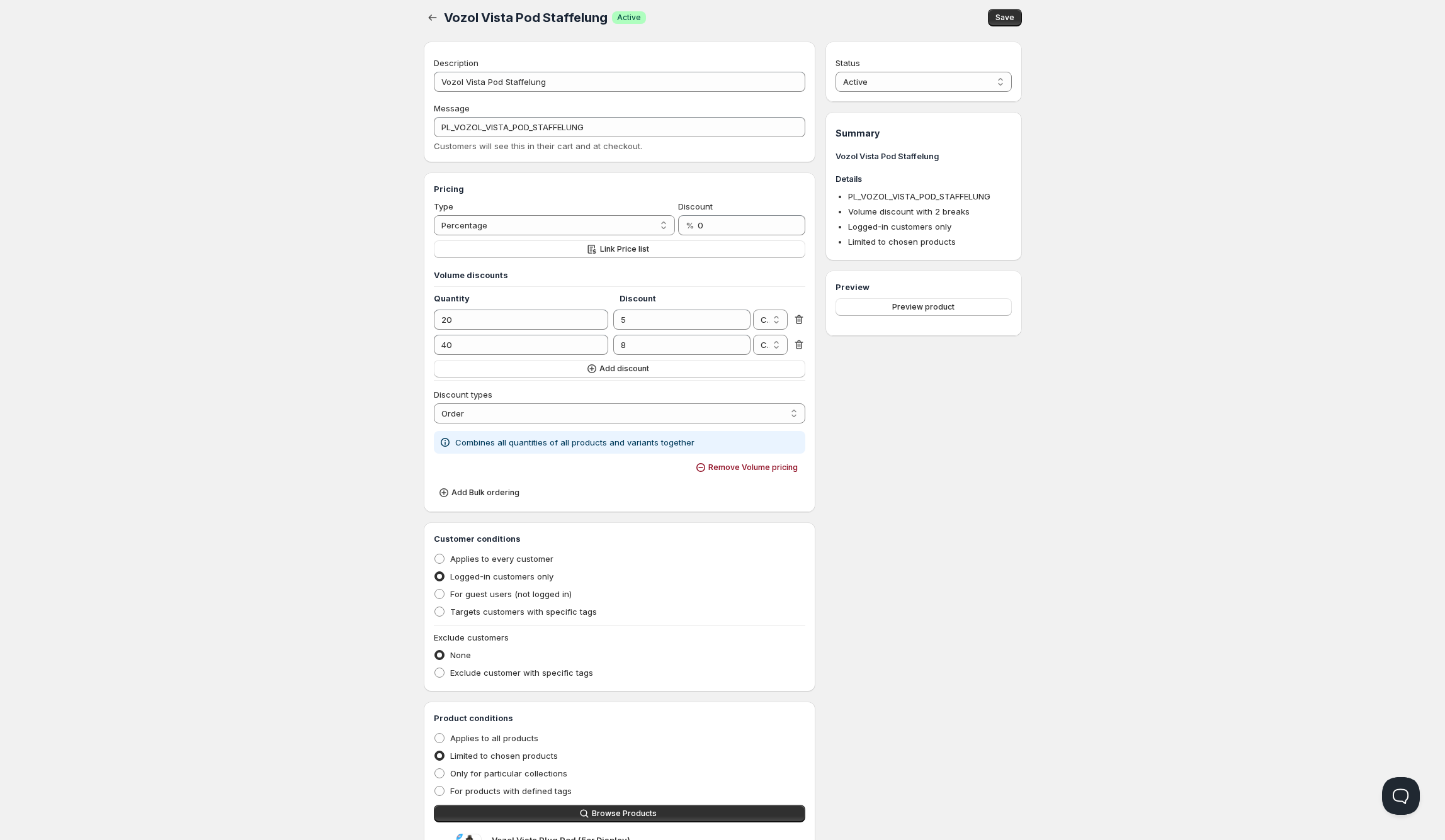
scroll to position [0, 0]
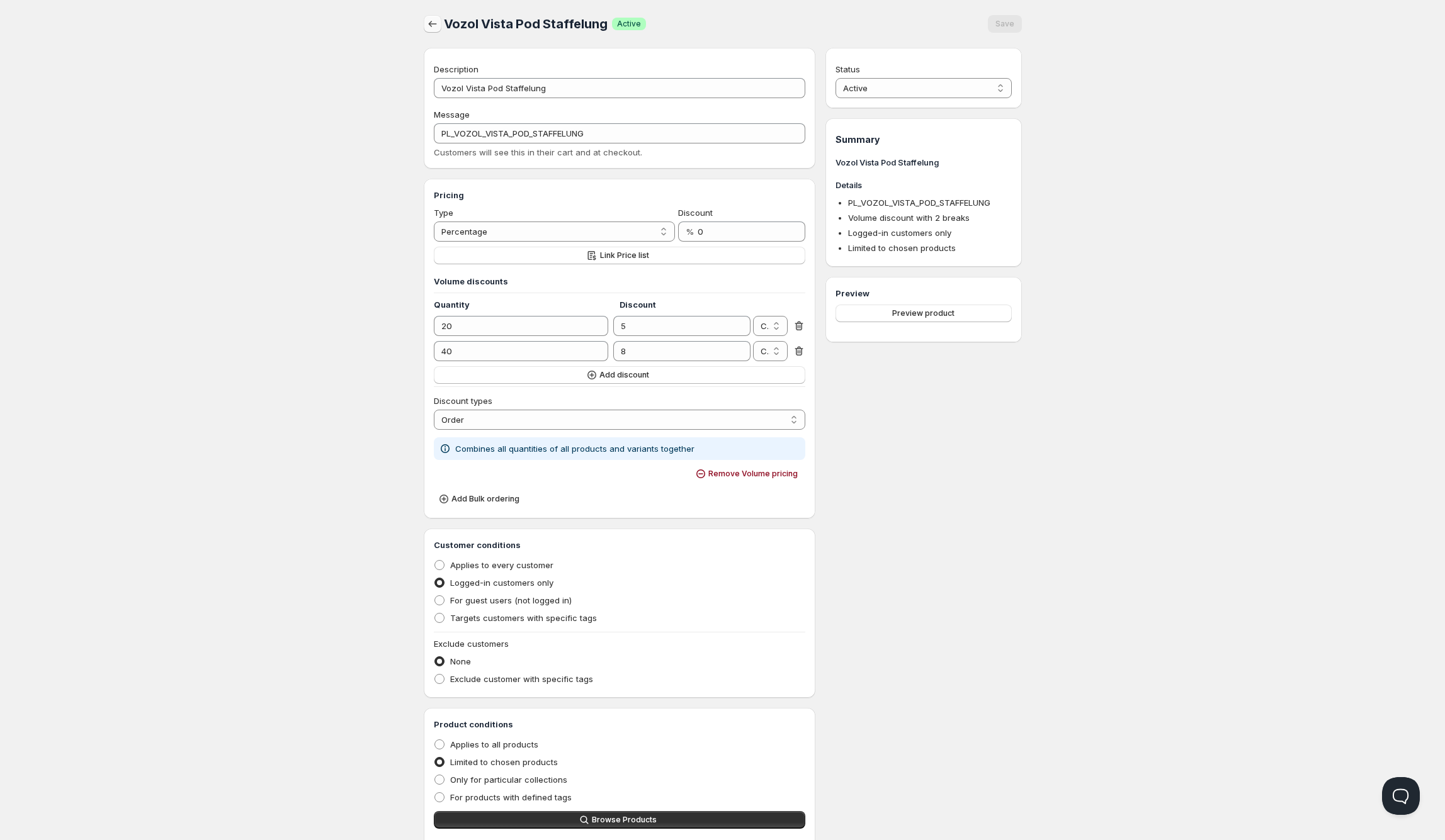
click at [433, 26] on icon "button" at bounding box center [433, 24] width 13 height 13
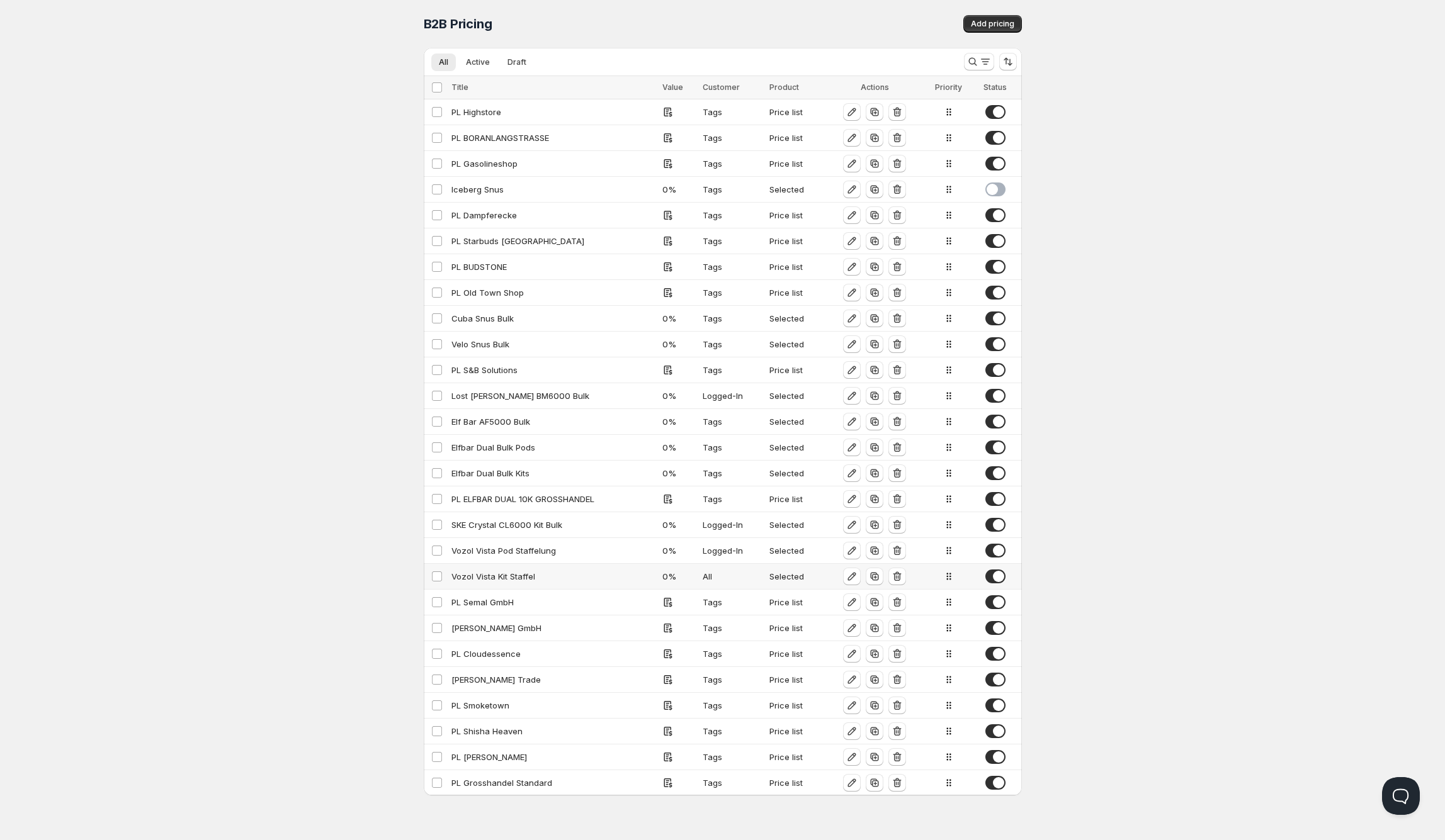
click at [589, 575] on div "Vozol Vista Kit Staffel" at bounding box center [554, 577] width 204 height 13
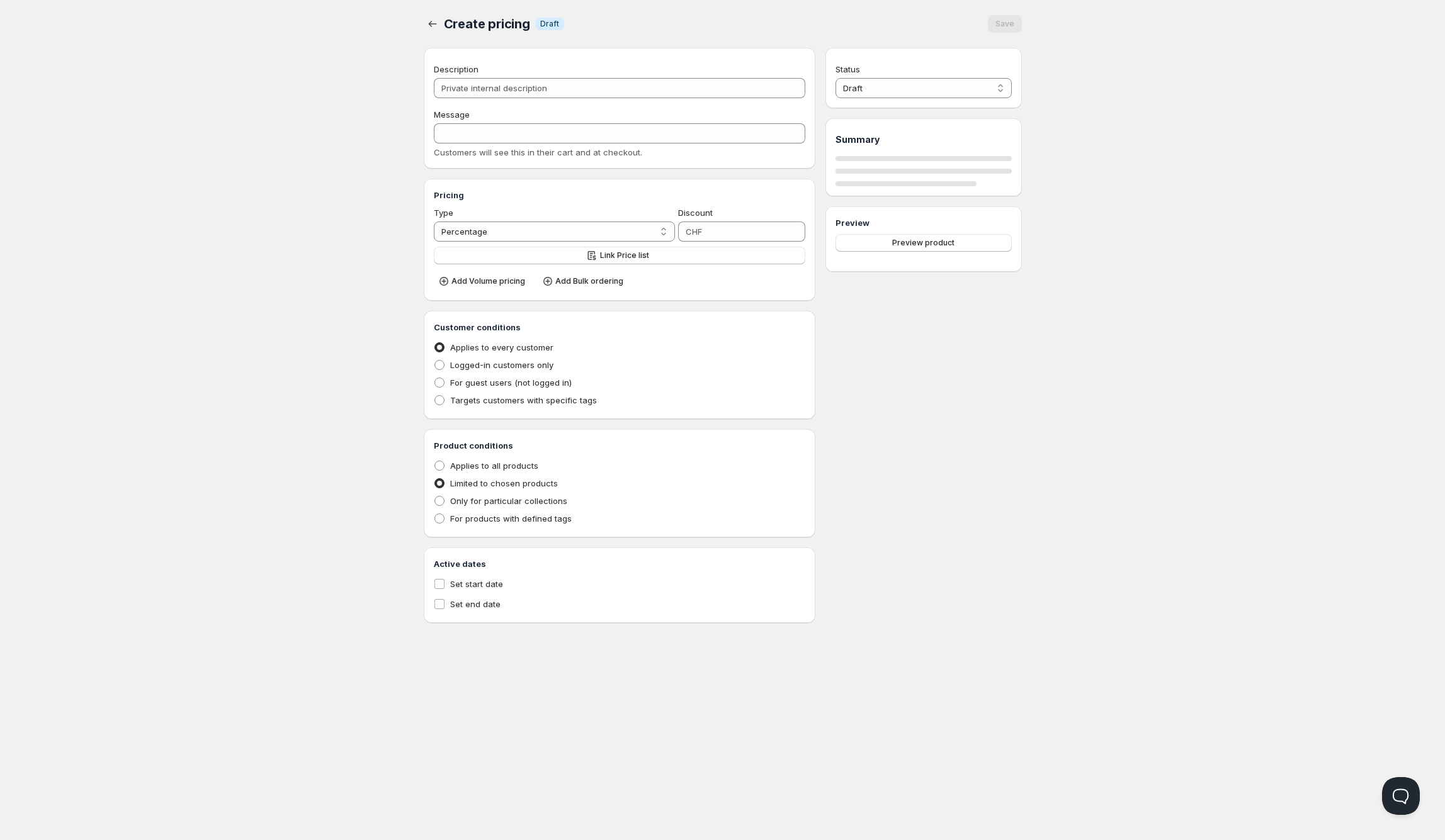
type input "Vozol Vista Kit Staffel"
type input "VOZOL_VISTA_KIT_STAFFEL"
type input "0"
radio input "true"
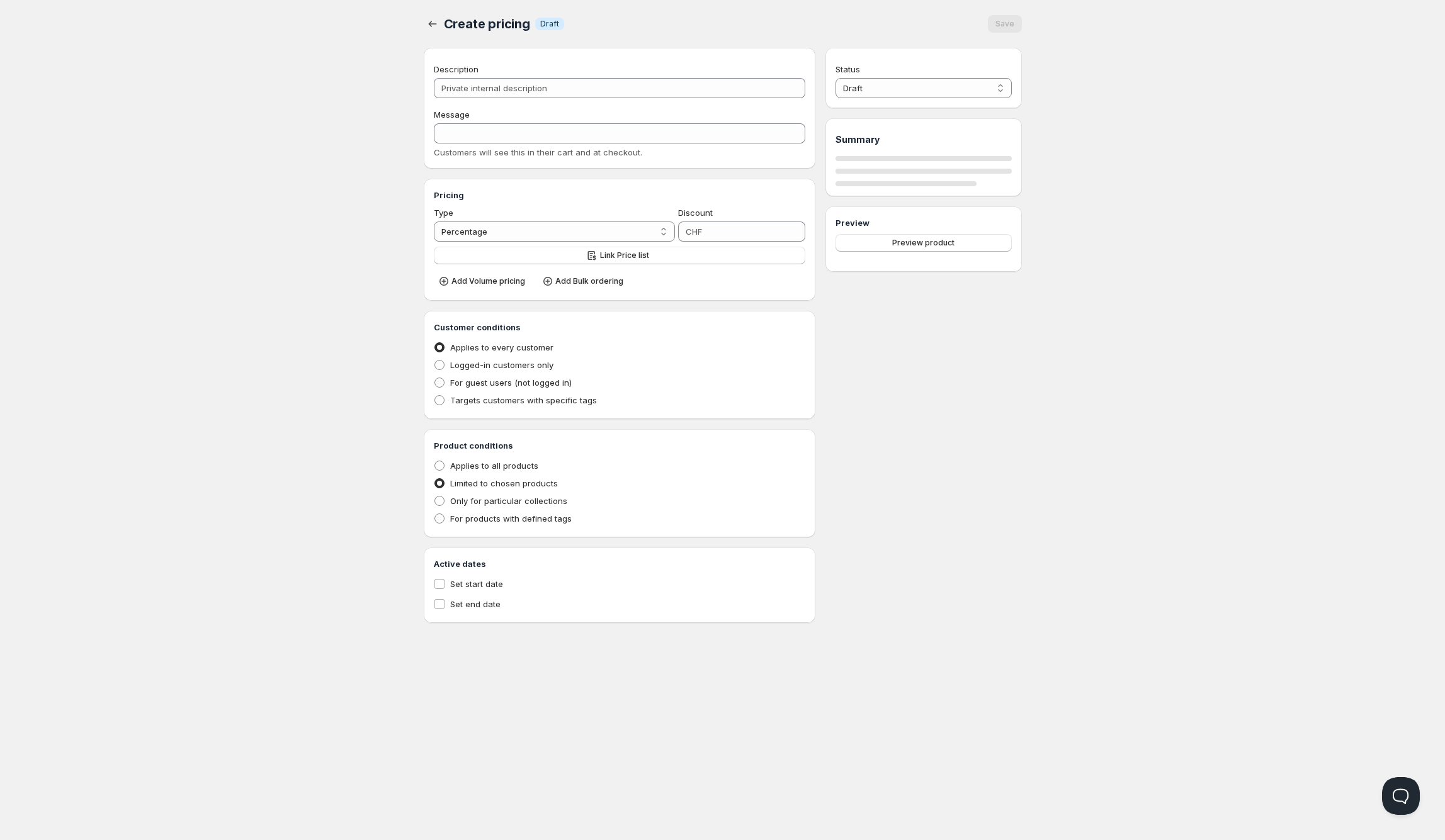
select select "1"
select select "CHF"
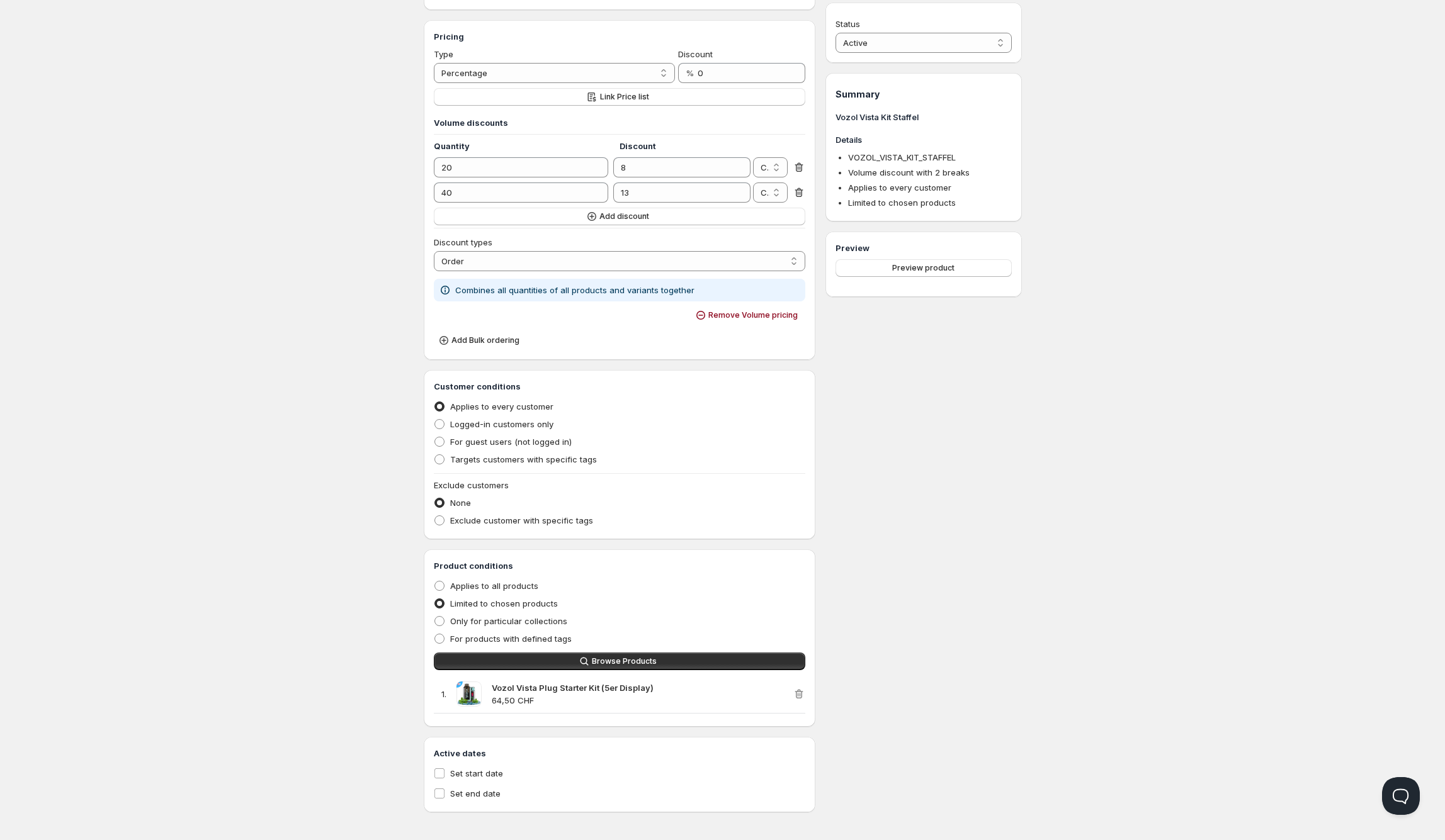
scroll to position [162, 0]
click at [455, 416] on span "Logged-in customers only" at bounding box center [501, 420] width 103 height 10
click at [435, 416] on input "Logged-in customers only" at bounding box center [434, 416] width 1 height 1
radio input "true"
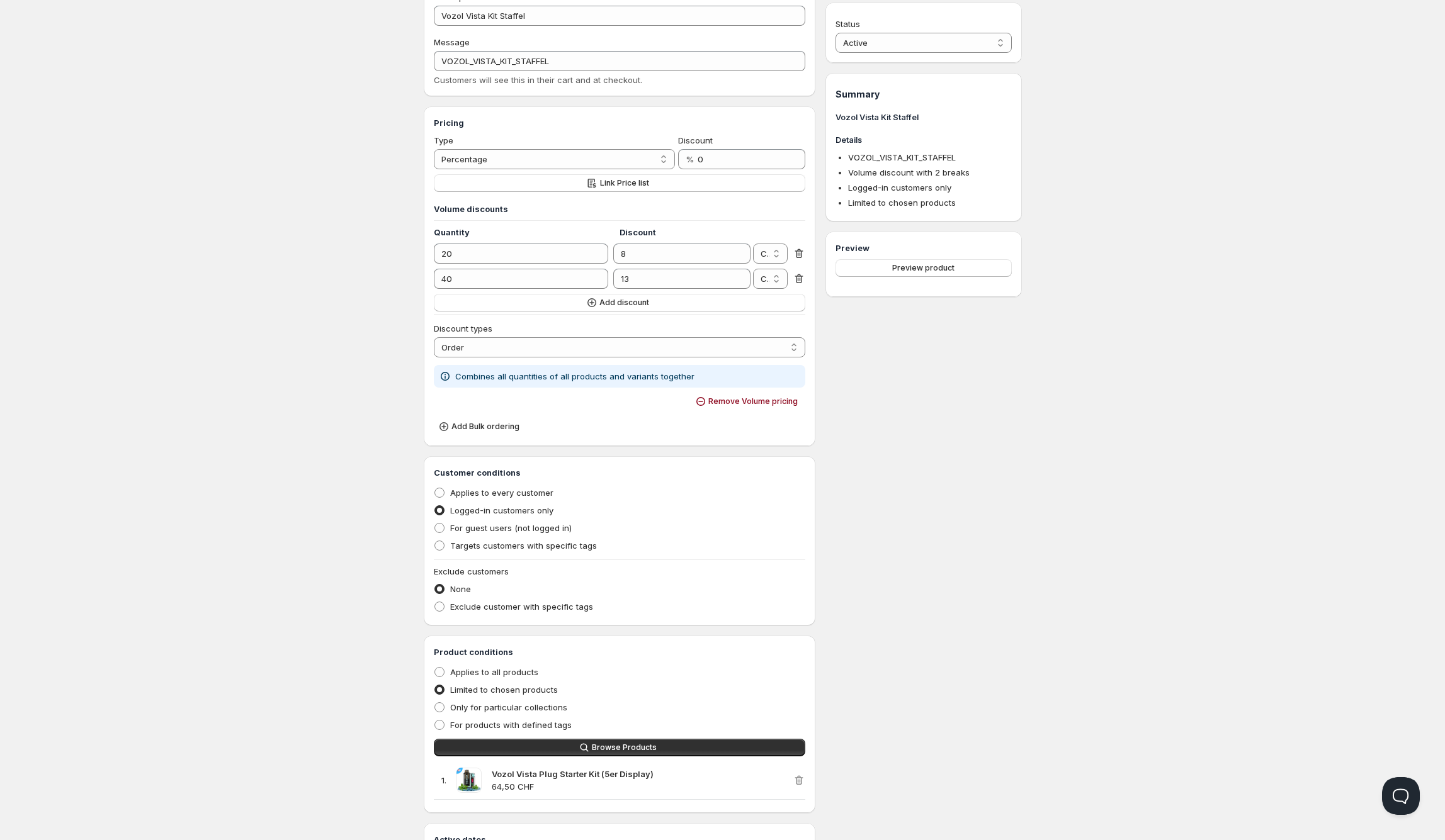
scroll to position [0, 0]
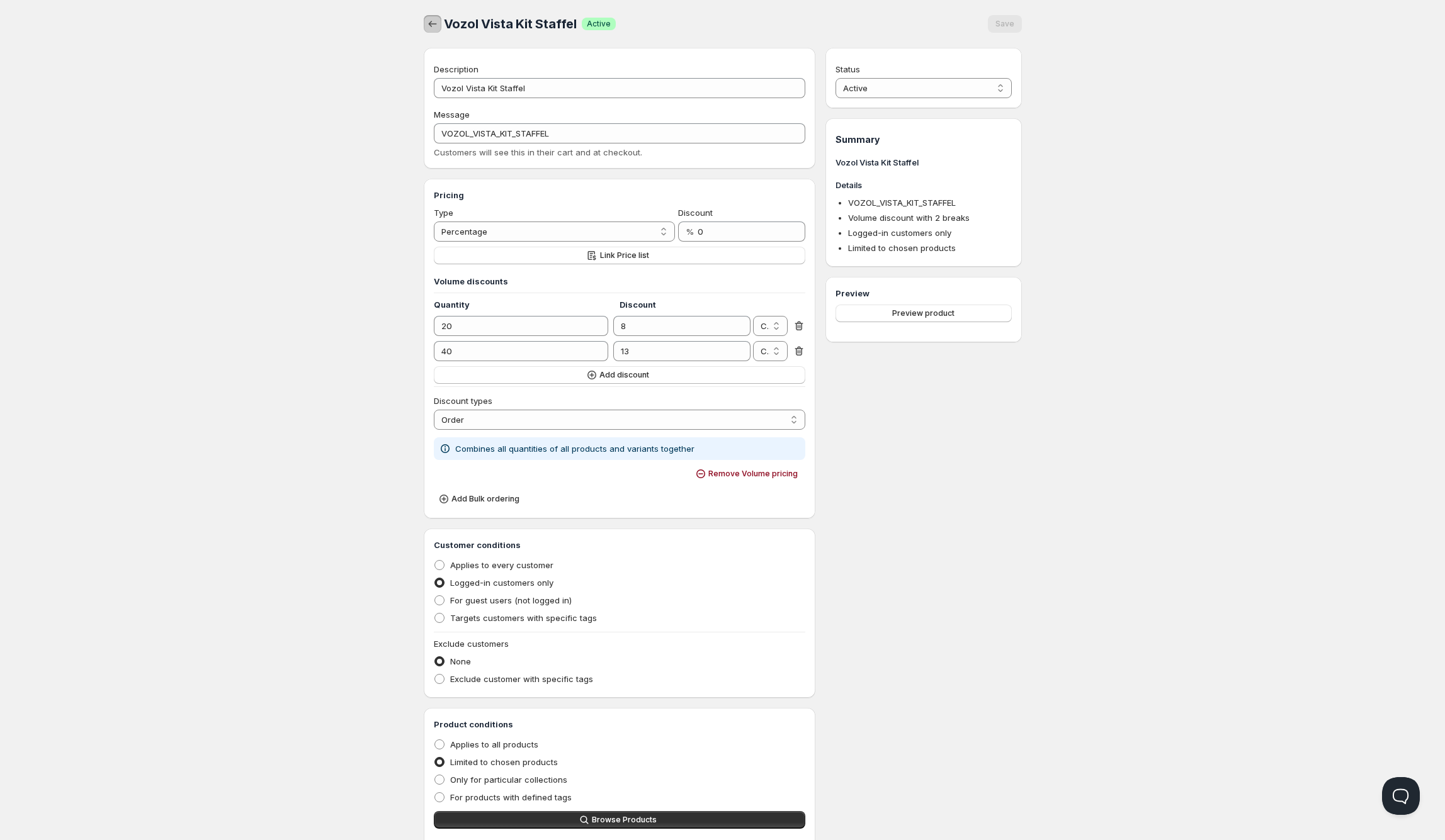
click at [432, 23] on icon "button" at bounding box center [433, 24] width 13 height 13
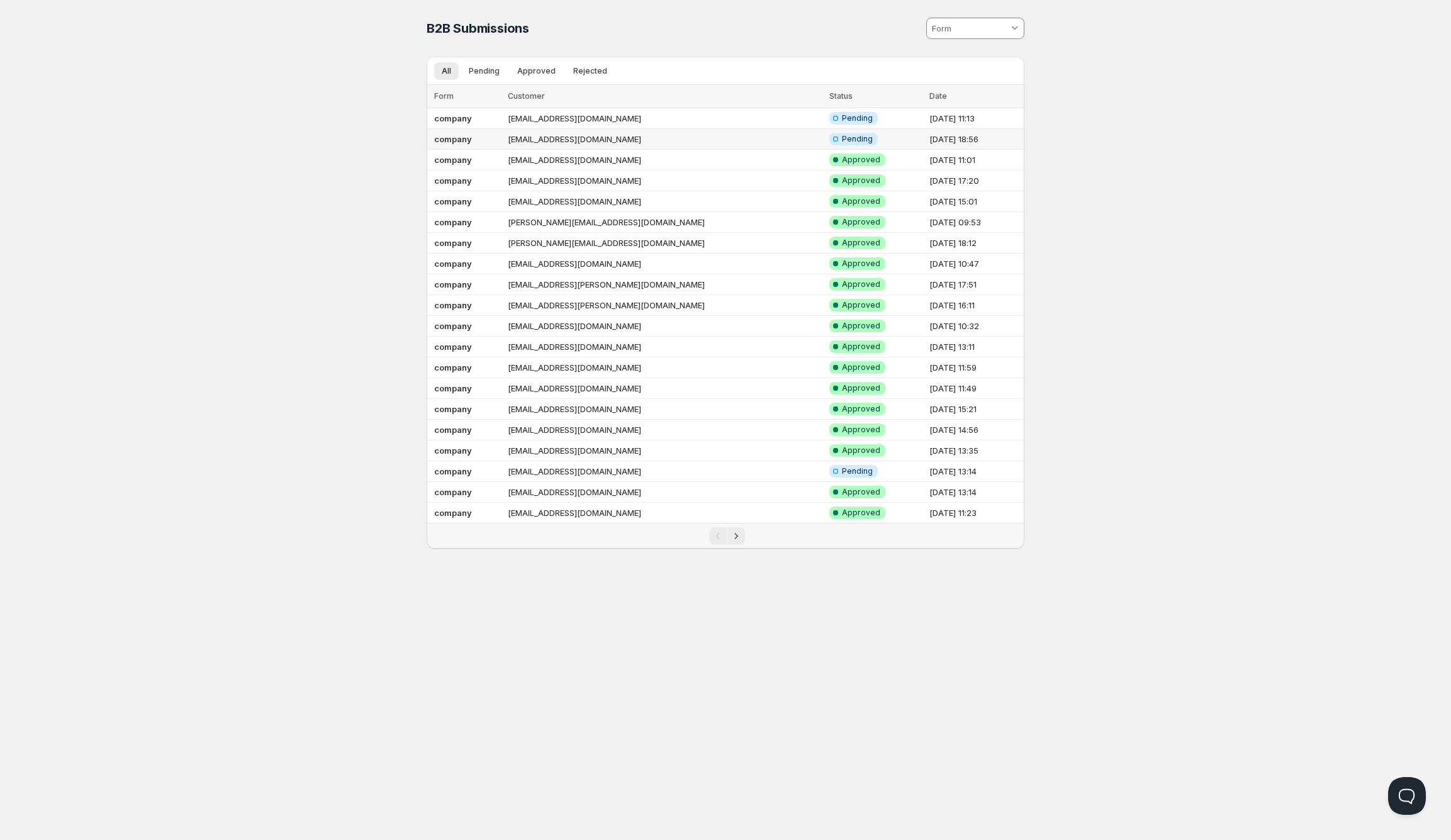
click at [697, 138] on td "[EMAIL_ADDRESS][DOMAIN_NAME]" at bounding box center [664, 139] width 322 height 21
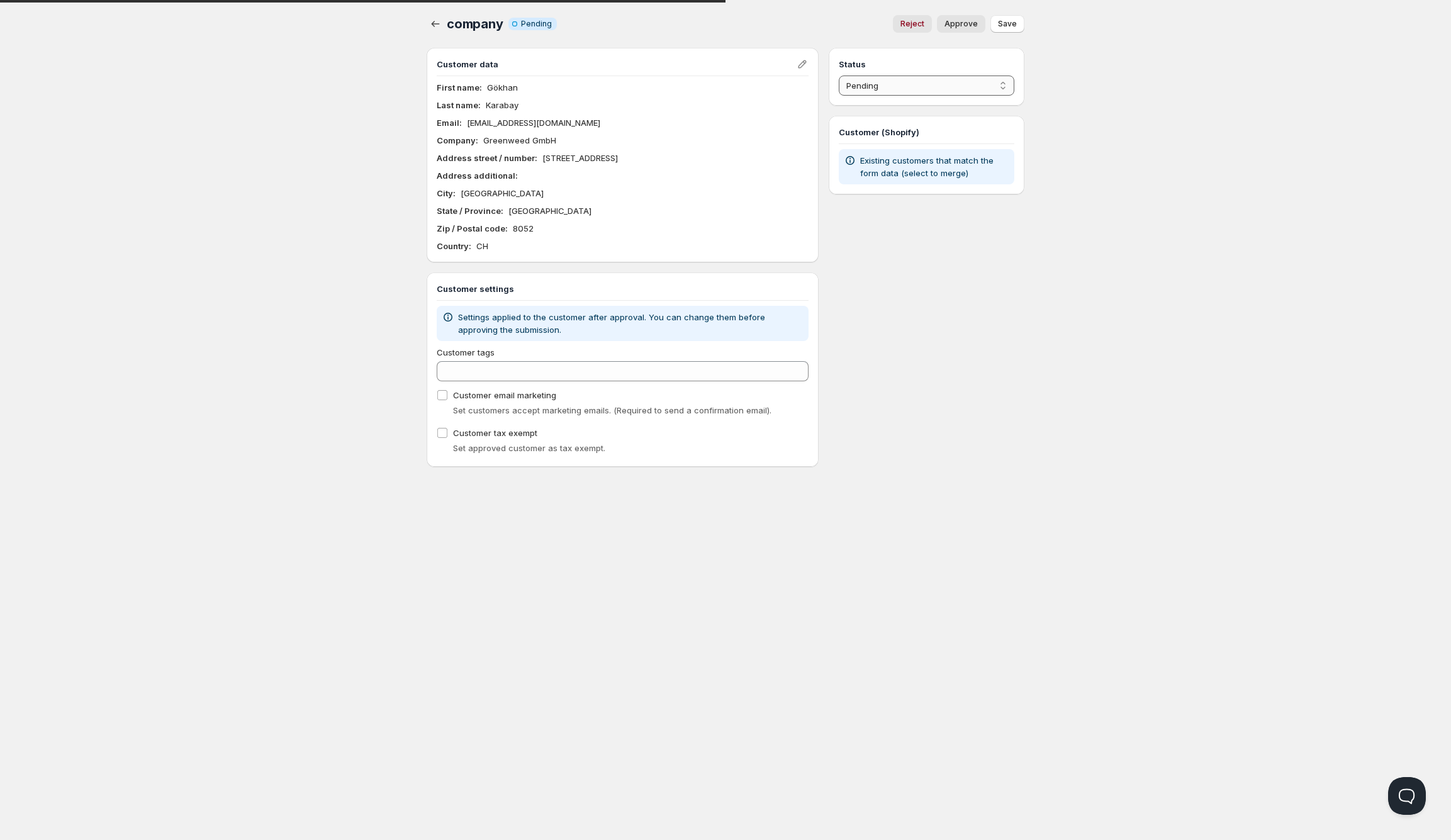
click at [881, 95] on select "Pending Approved Rejected Ignored Spam" at bounding box center [926, 85] width 176 height 20
click at [839, 75] on select "Pending Approved Rejected Ignored Spam" at bounding box center [926, 85] width 176 height 20
click at [885, 87] on select "Pending Approved Rejected Ignored Spam" at bounding box center [926, 85] width 176 height 20
select select "1"
click at [839, 75] on select "Pending Approved Rejected Ignored Spam" at bounding box center [926, 85] width 176 height 20
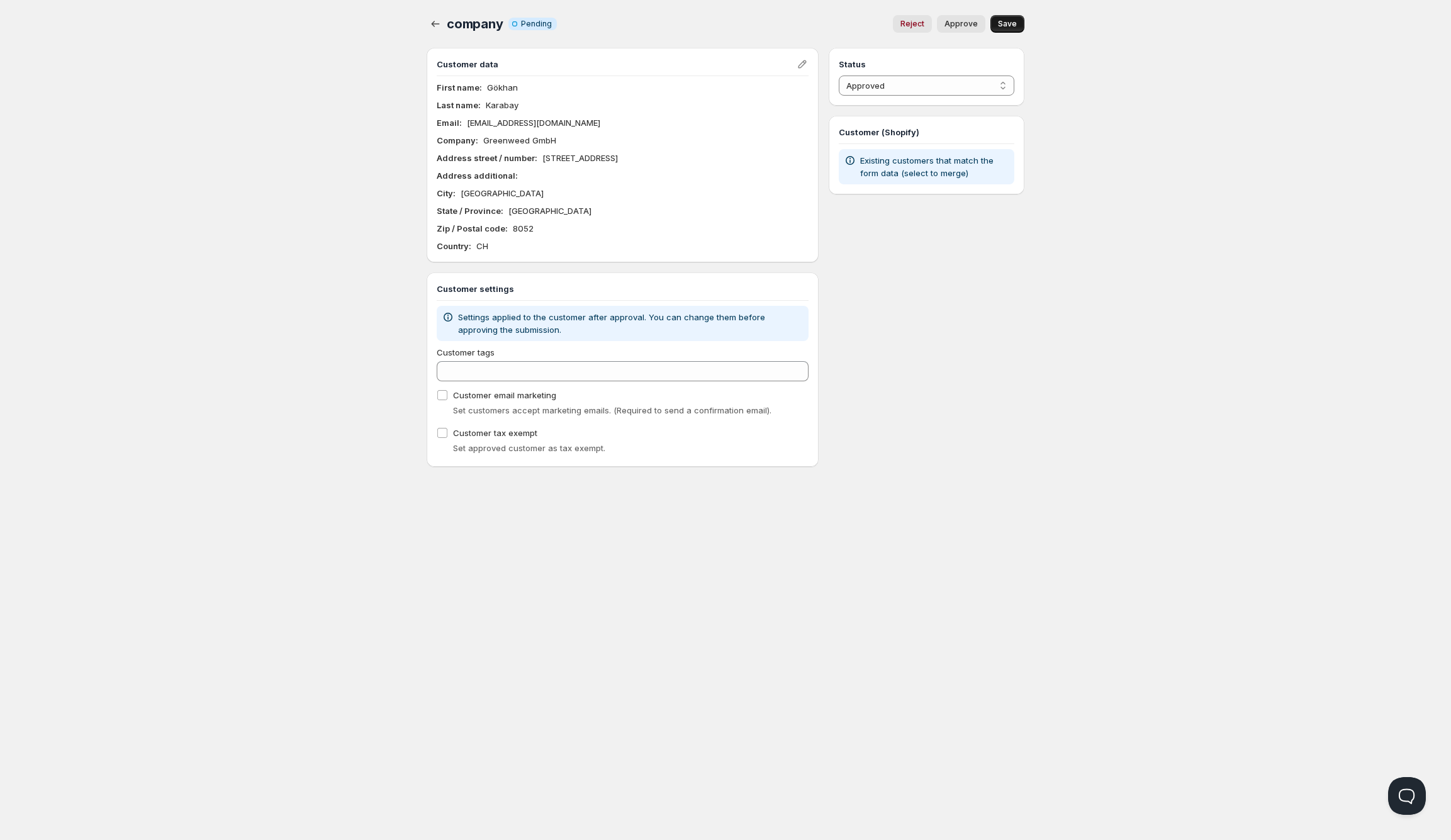
click at [1009, 15] on button "Save" at bounding box center [1008, 24] width 34 height 18
click at [435, 23] on icon "button" at bounding box center [436, 24] width 13 height 13
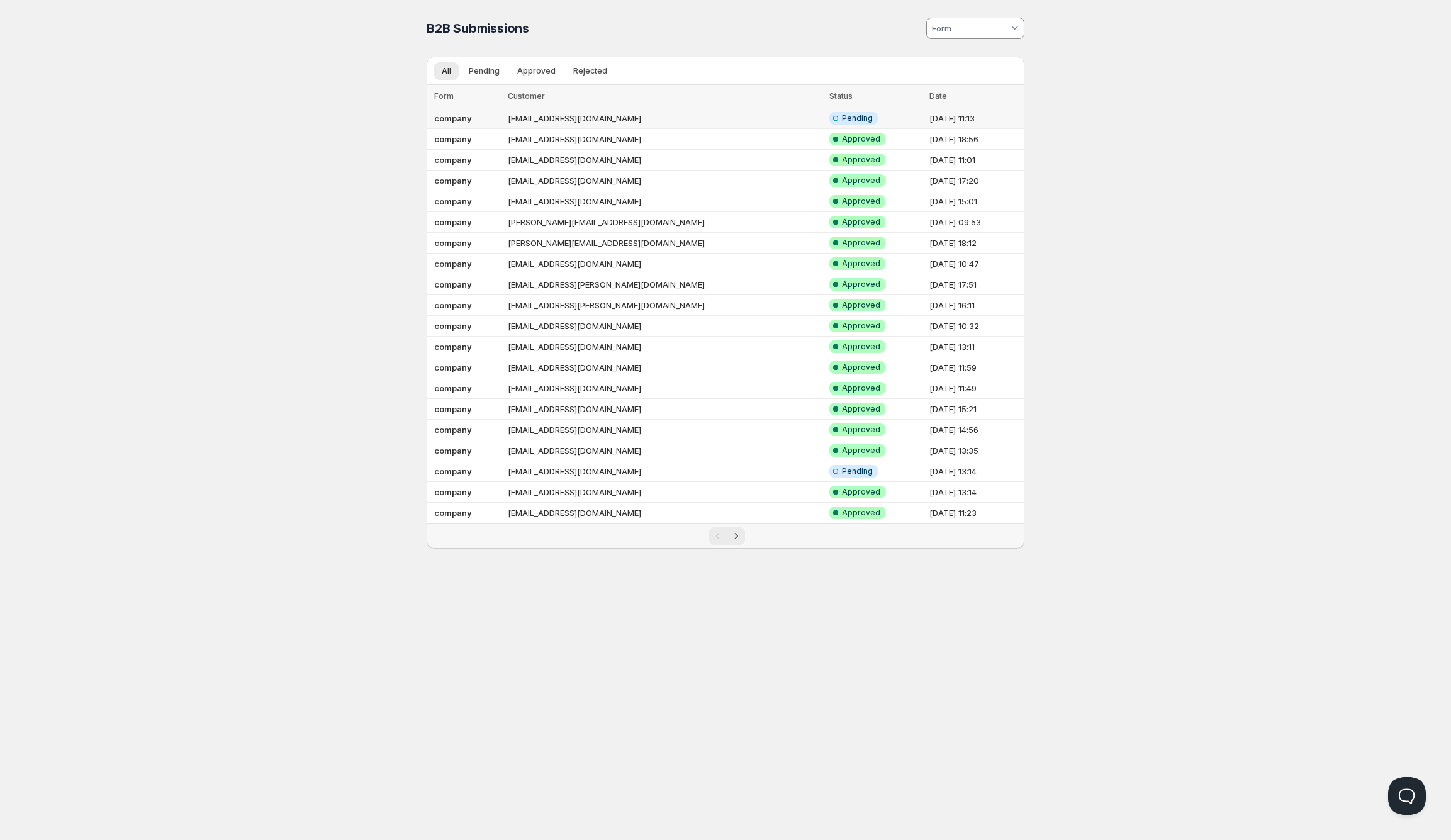
click at [557, 115] on td "[EMAIL_ADDRESS][DOMAIN_NAME]" at bounding box center [664, 119] width 322 height 21
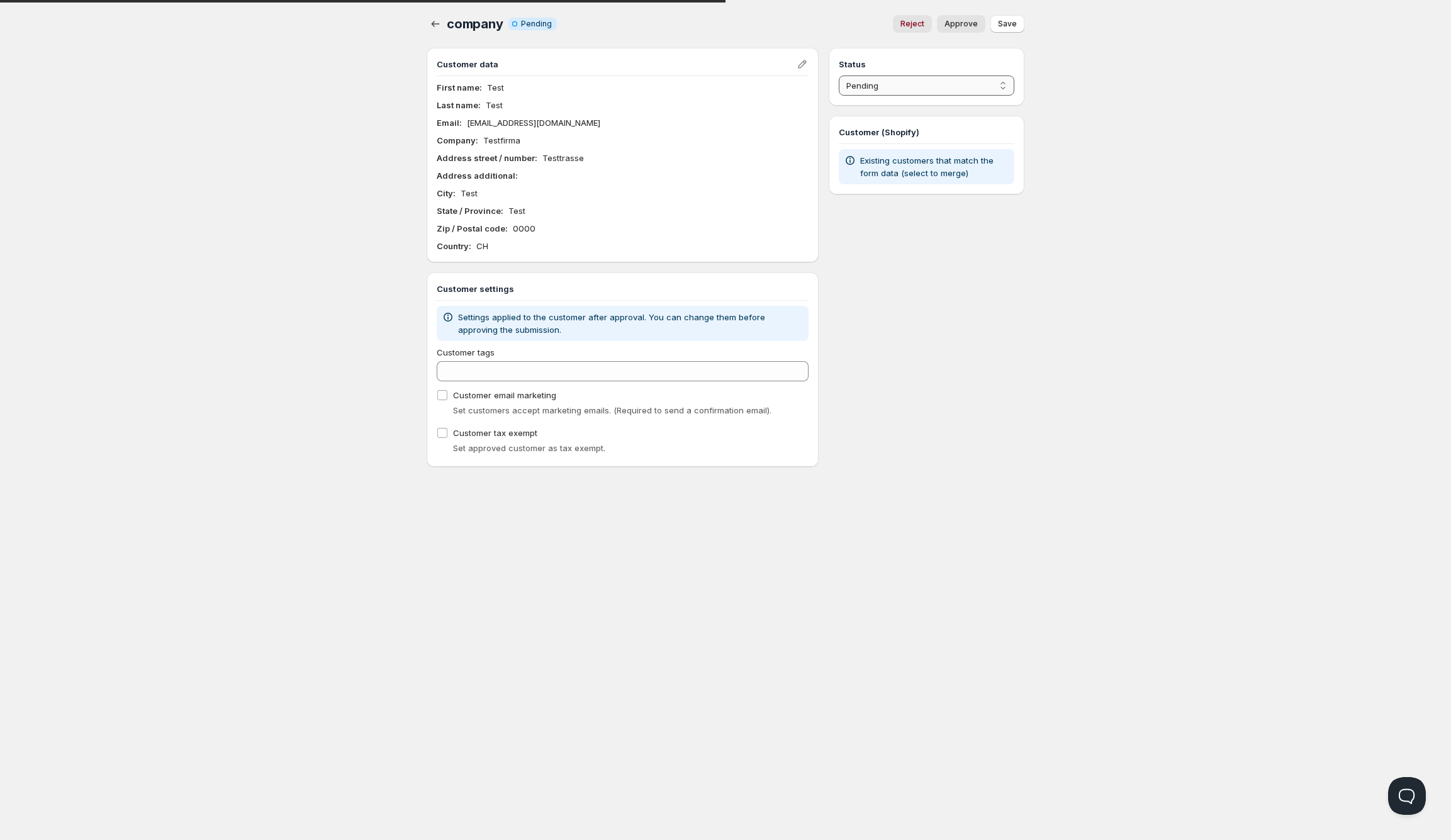
drag, startPoint x: 971, startPoint y: 83, endPoint x: 964, endPoint y: 95, distance: 13.9
click at [971, 83] on select "Pending Approved Rejected Ignored Spam" at bounding box center [926, 85] width 176 height 20
select select "1"
click at [839, 75] on select "Pending Approved Rejected Ignored Spam" at bounding box center [926, 85] width 176 height 20
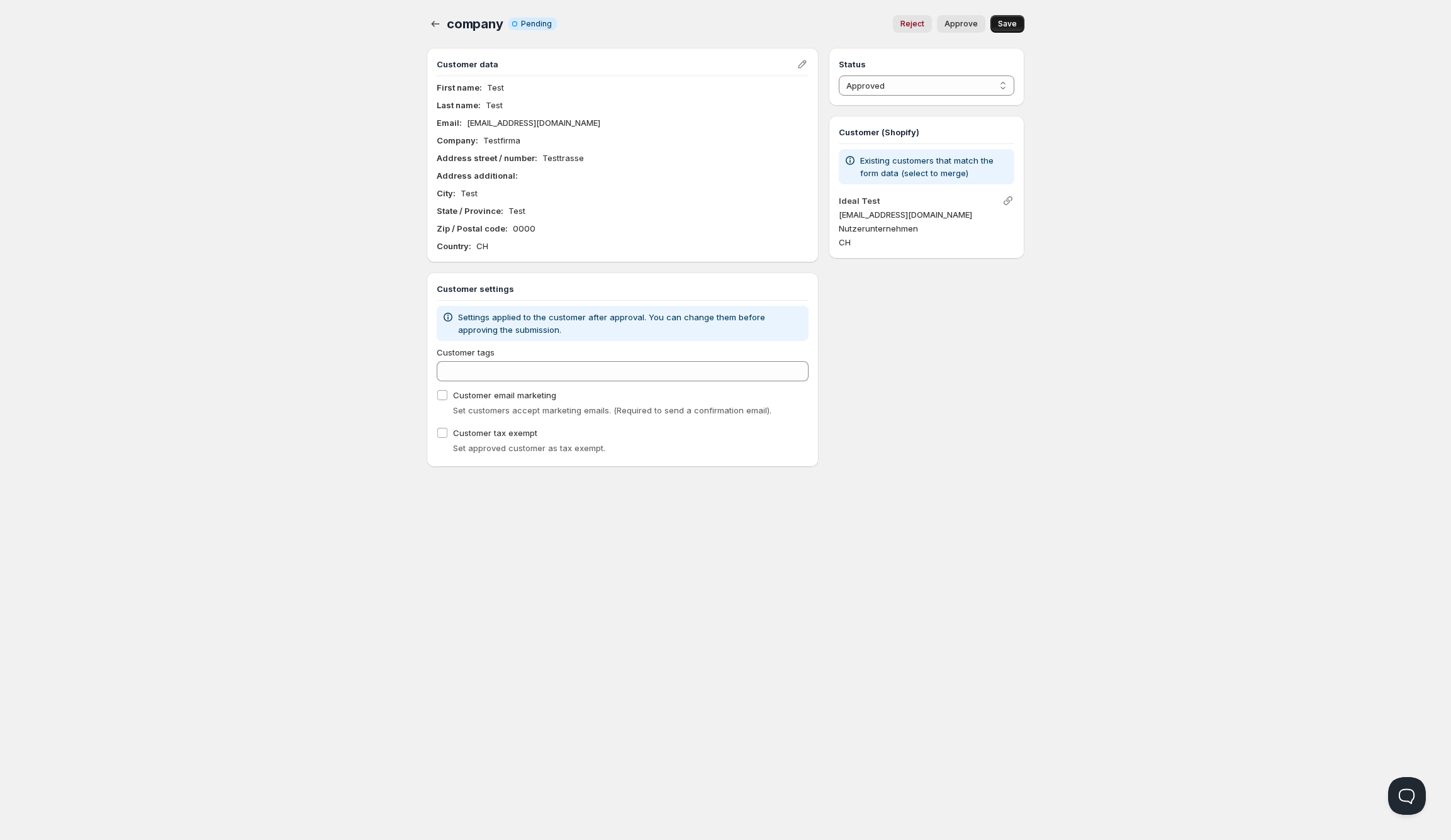
click at [1018, 23] on button "Save" at bounding box center [1008, 24] width 34 height 18
